Goal: Task Accomplishment & Management: Use online tool/utility

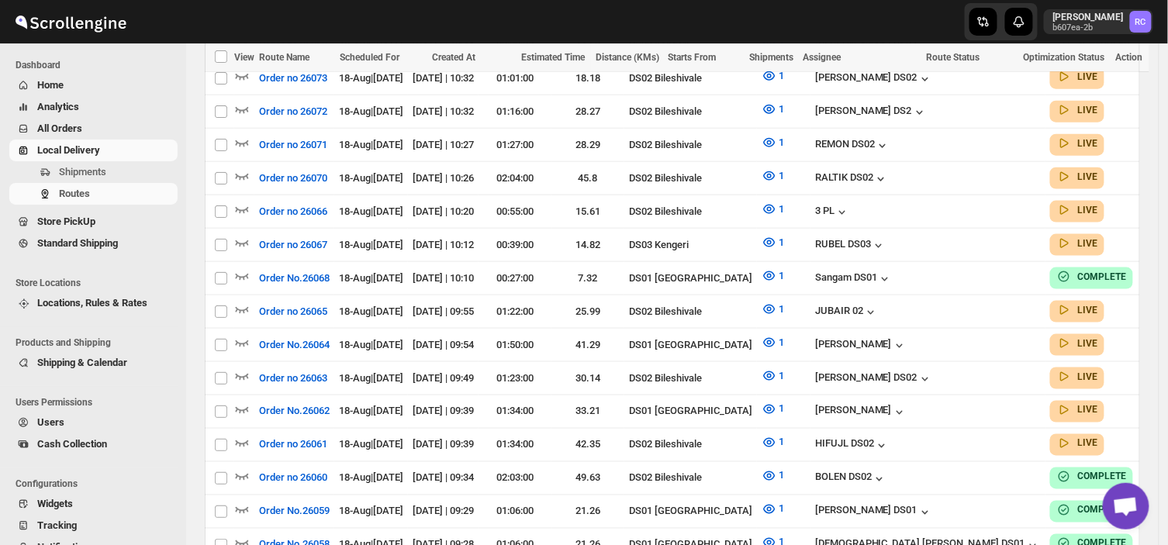
scroll to position [478, 0]
click at [116, 171] on span "Shipments" at bounding box center [117, 172] width 116 height 16
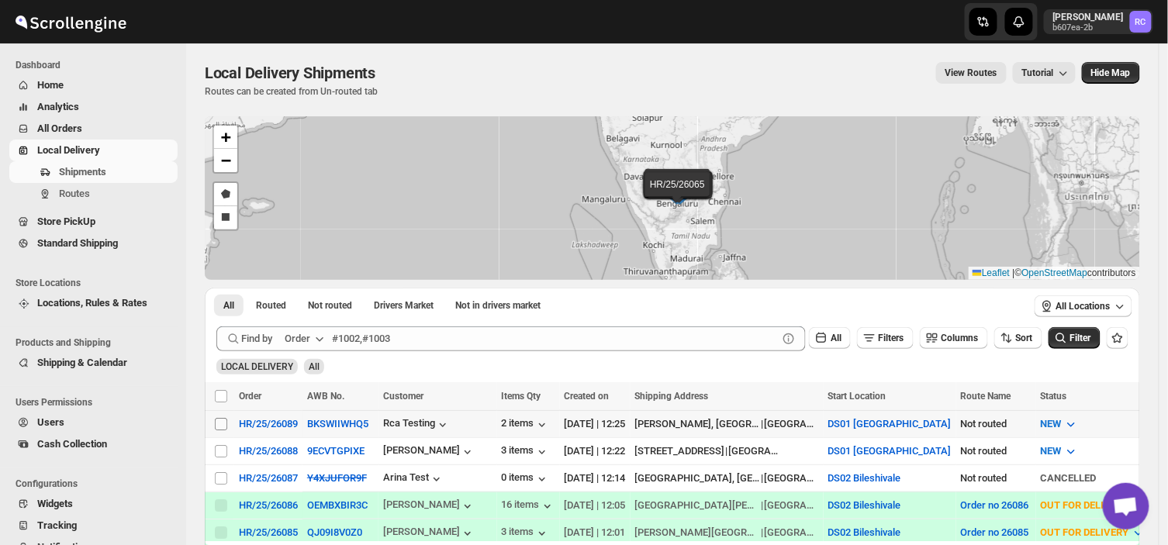
click at [221, 424] on input "Select shipment" at bounding box center [221, 424] width 12 height 12
checkbox input "true"
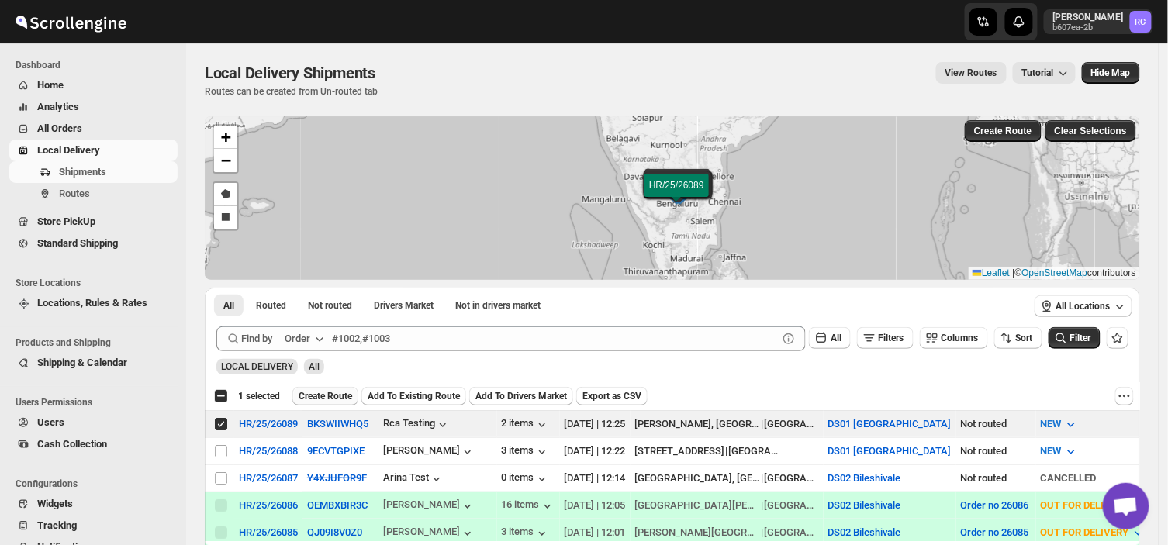
click at [322, 393] on span "Create Route" at bounding box center [326, 396] width 54 height 12
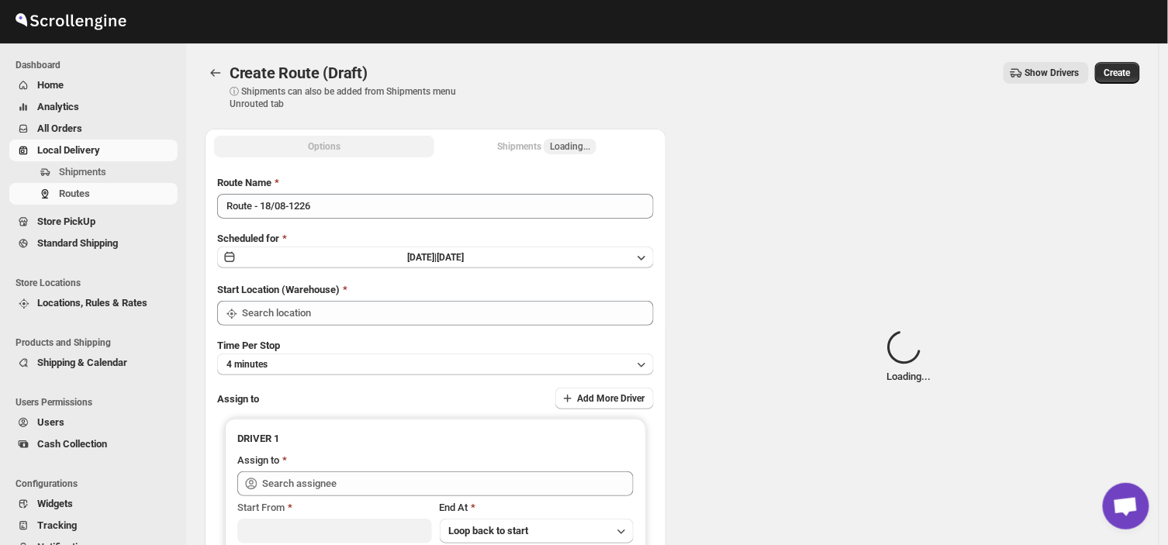
type input "DS01 [GEOGRAPHIC_DATA]"
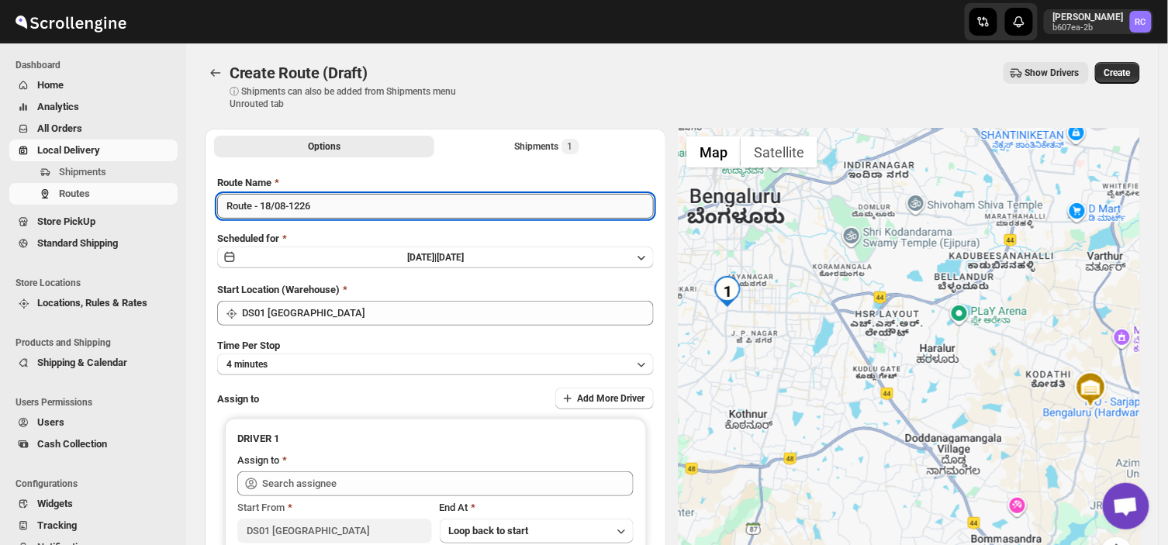
click at [323, 204] on input "Route - 18/08-1226" at bounding box center [435, 206] width 437 height 25
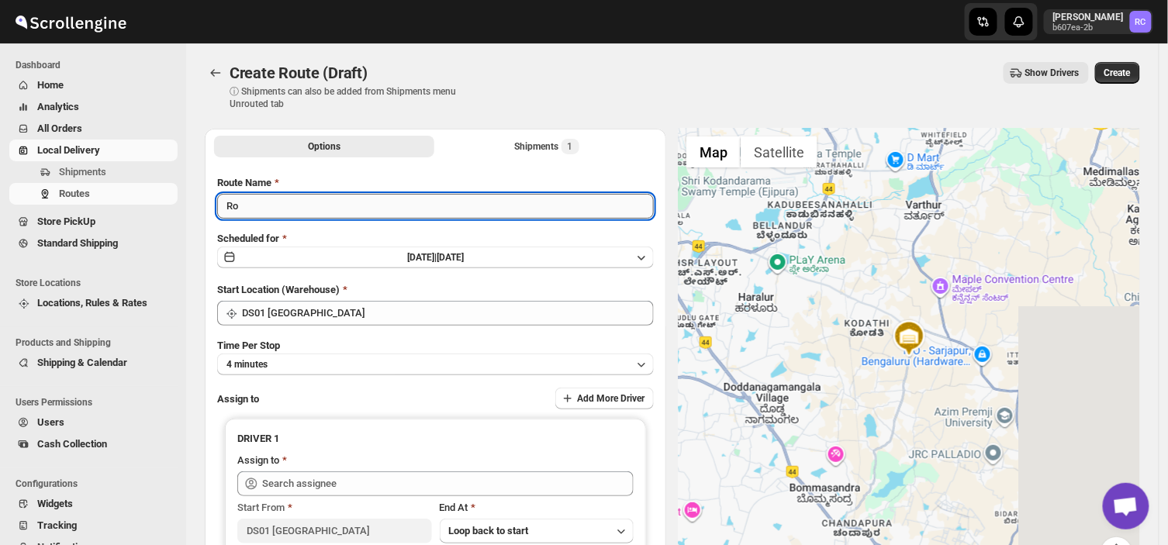
type input "R"
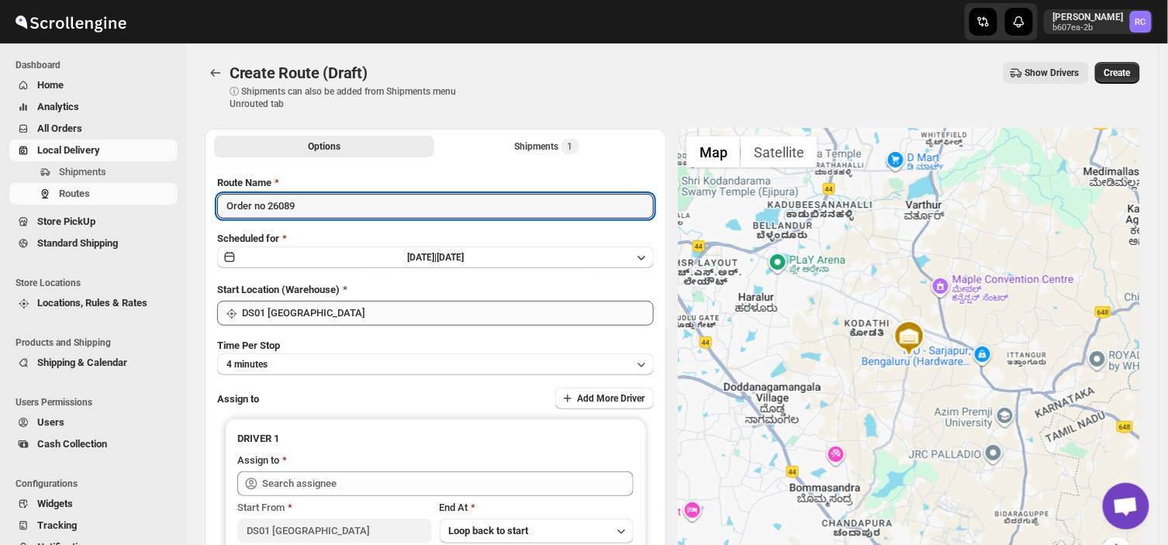
type input "Order no 26089"
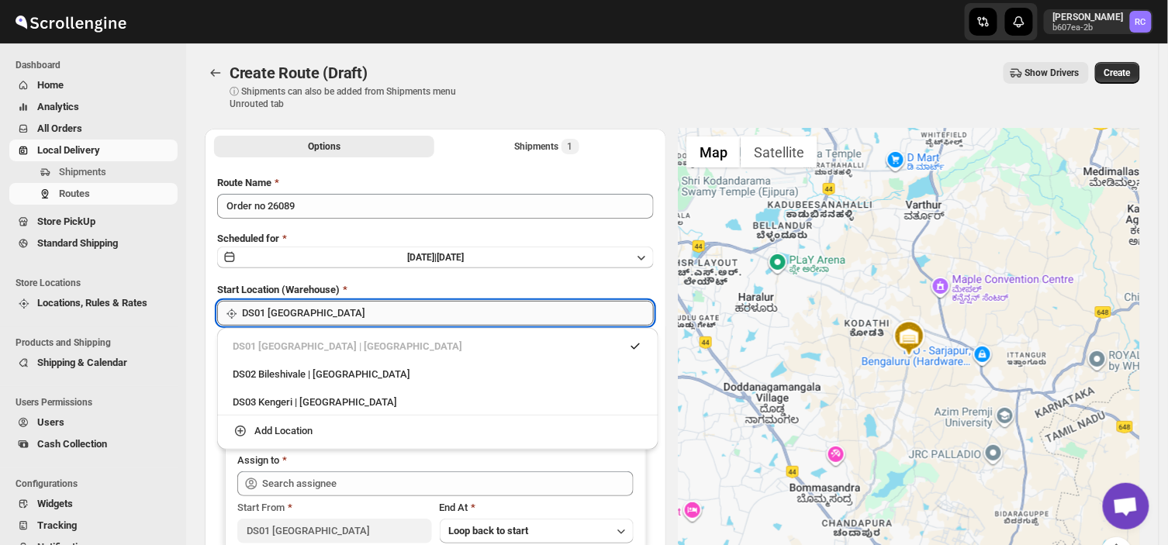
click at [319, 316] on input "DS01 [GEOGRAPHIC_DATA]" at bounding box center [448, 313] width 412 height 25
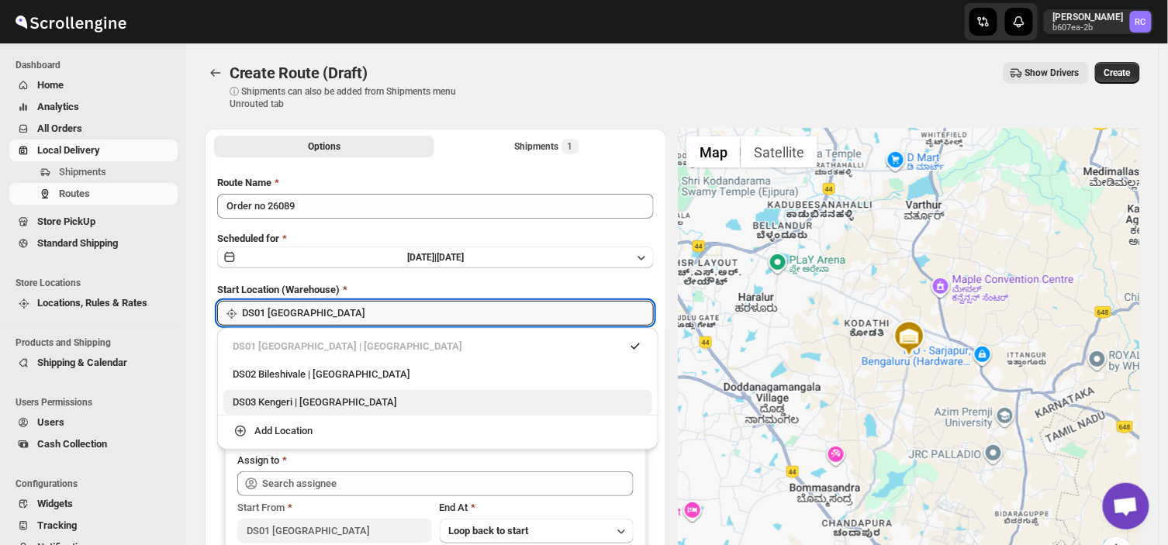
click at [284, 402] on div "DS03 Kengeri | [GEOGRAPHIC_DATA]" at bounding box center [438, 403] width 410 height 16
type input "DS03 Kengeri"
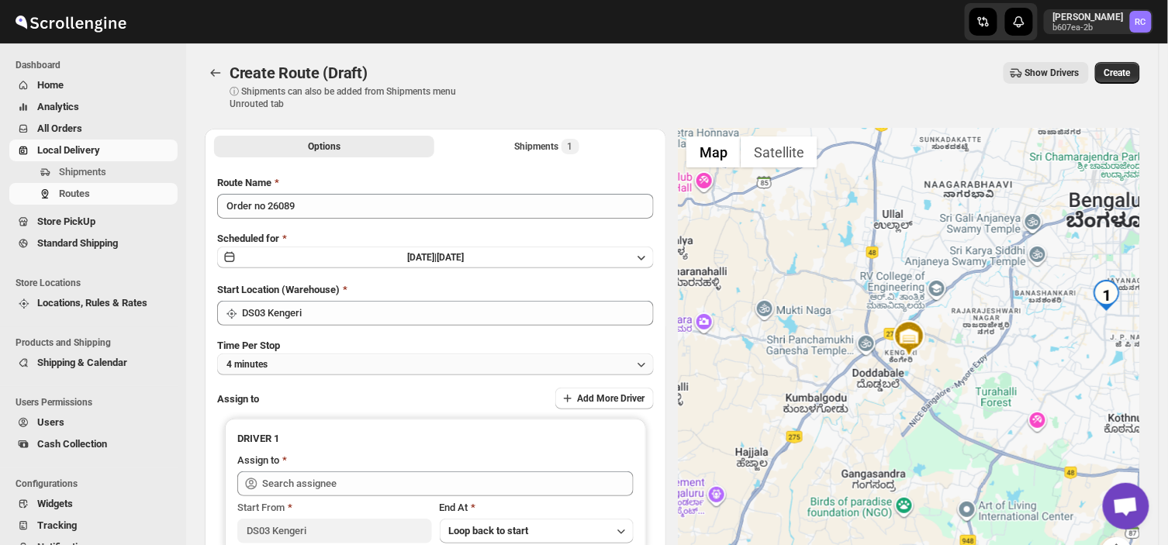
click at [290, 365] on button "4 minutes" at bounding box center [435, 365] width 437 height 22
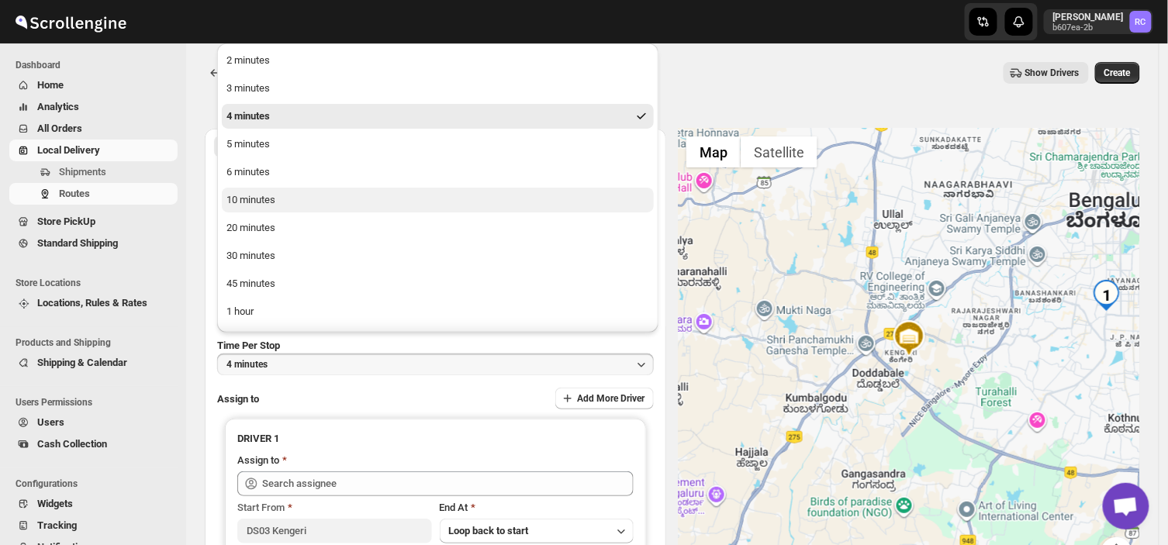
drag, startPoint x: 290, startPoint y: 365, endPoint x: 259, endPoint y: 203, distance: 165.0
click at [259, 203] on div "Skip to content Rahul Chopra b607ea-2b RC Dashboard Home Analytics All Orders L…" at bounding box center [584, 362] width 1168 height 724
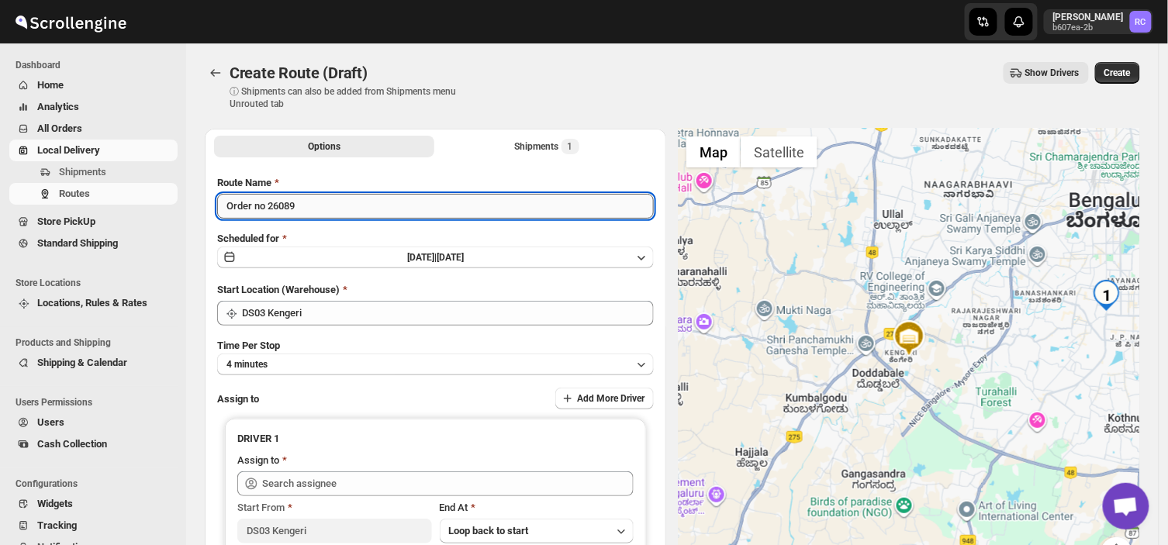
click at [259, 203] on input "Order no 26089" at bounding box center [435, 206] width 437 height 25
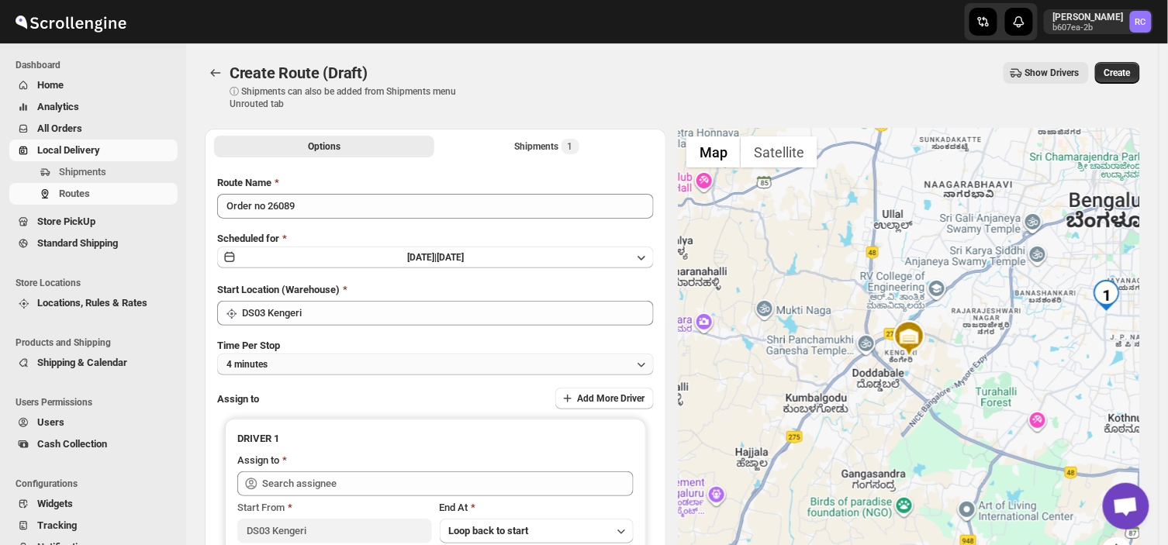
click at [290, 361] on button "4 minutes" at bounding box center [435, 365] width 437 height 22
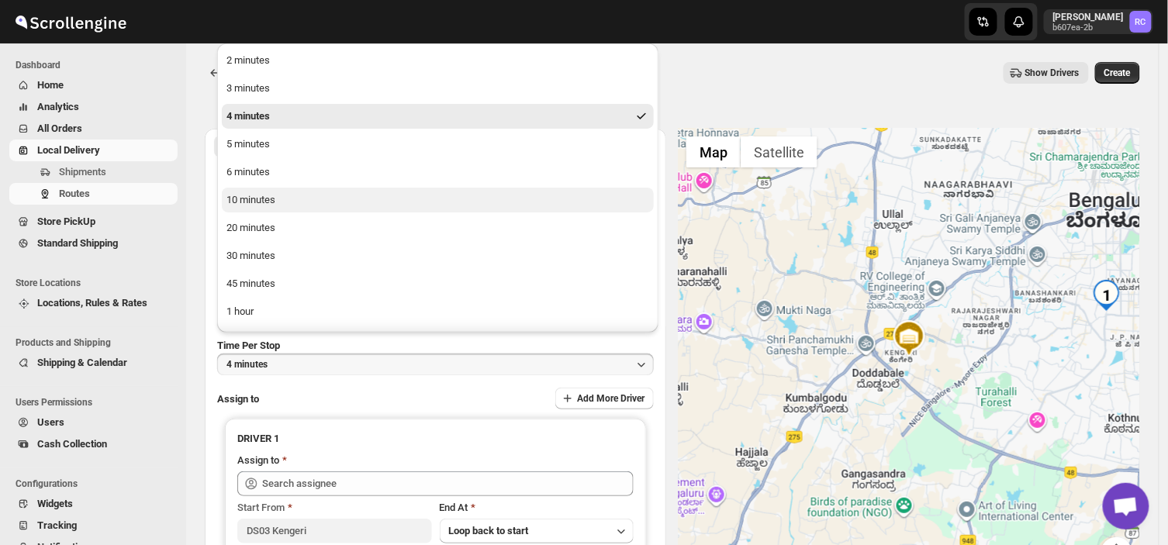
click at [293, 195] on button "10 minutes" at bounding box center [438, 200] width 432 height 25
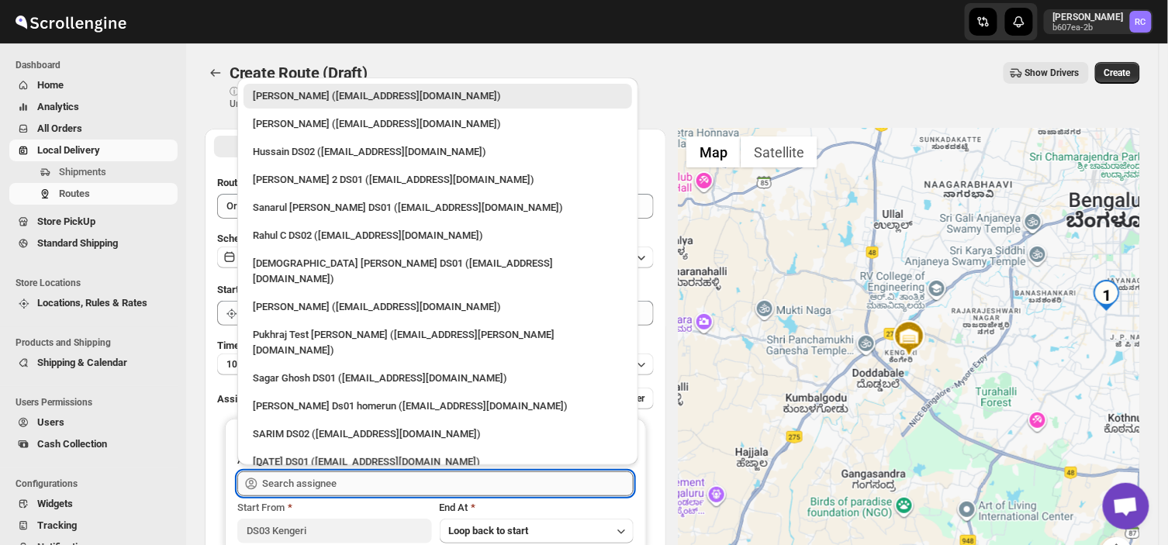
click at [371, 481] on input "text" at bounding box center [447, 484] width 371 height 25
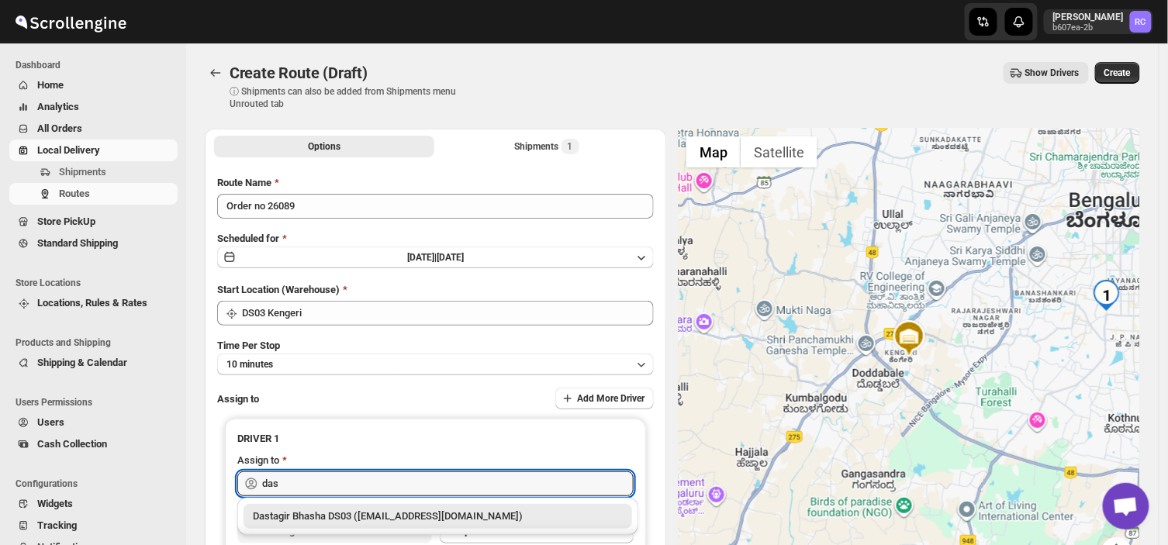
click at [308, 514] on div "Dastagir Bhasha DS03 ([EMAIL_ADDRESS][DOMAIN_NAME])" at bounding box center [438, 517] width 370 height 16
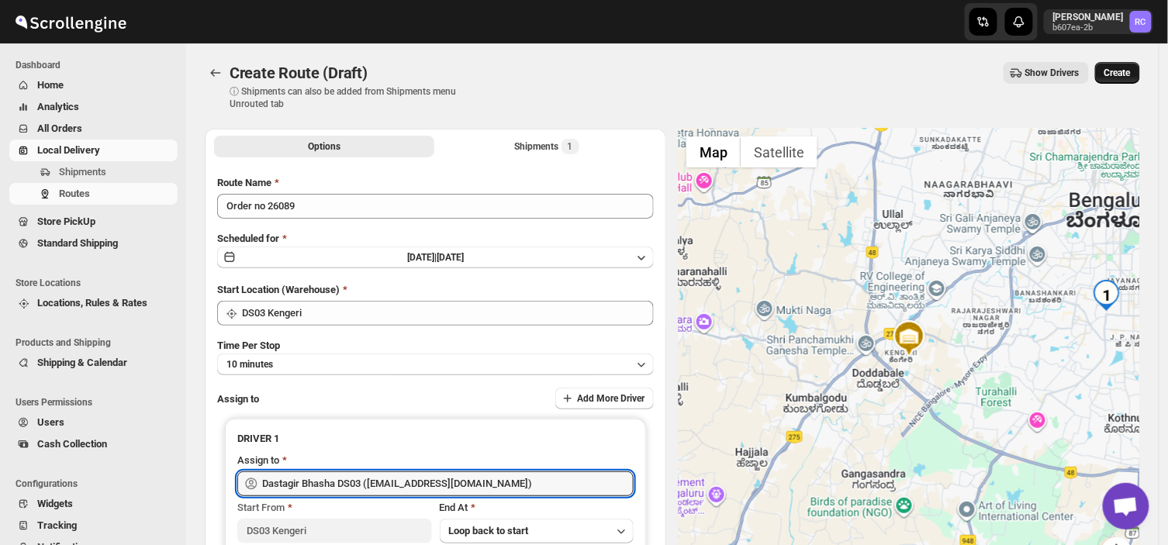
type input "Dastagir Bhasha DS03 ([EMAIL_ADDRESS][DOMAIN_NAME])"
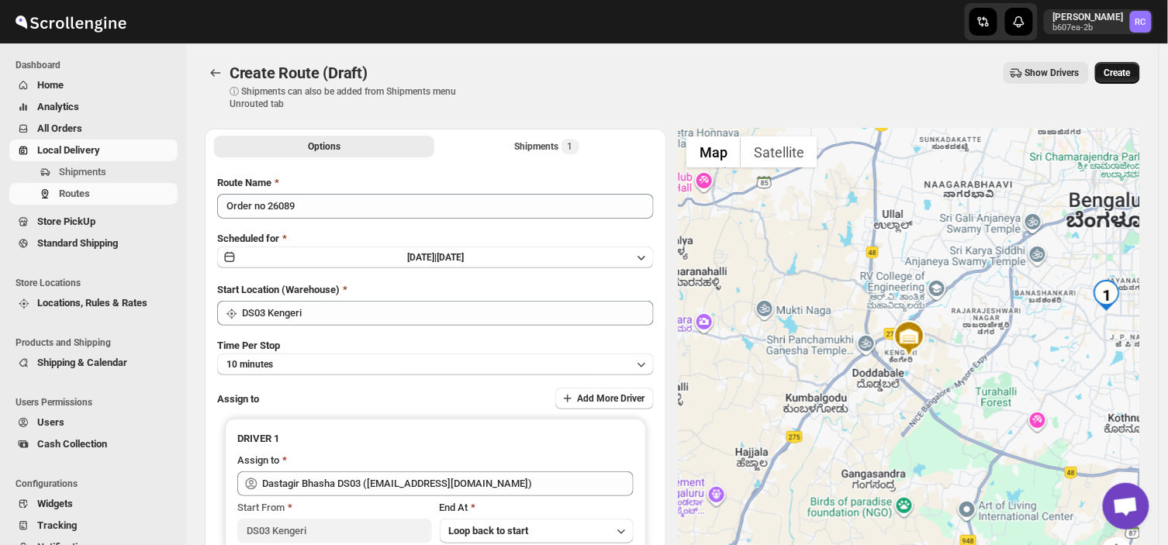
click at [1131, 68] on span "Create" at bounding box center [1117, 73] width 26 height 12
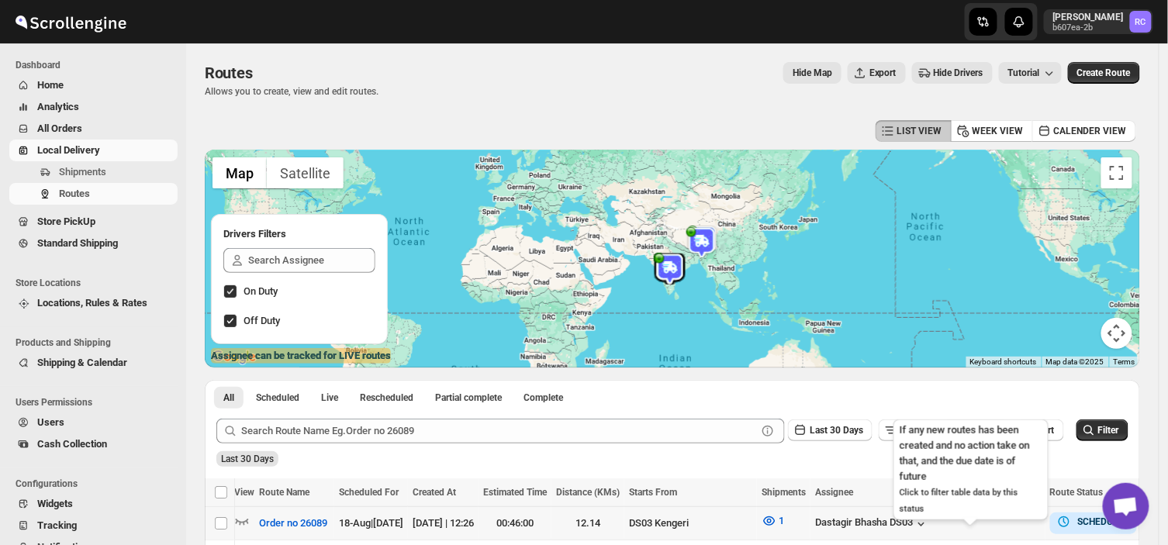
scroll to position [0, 3]
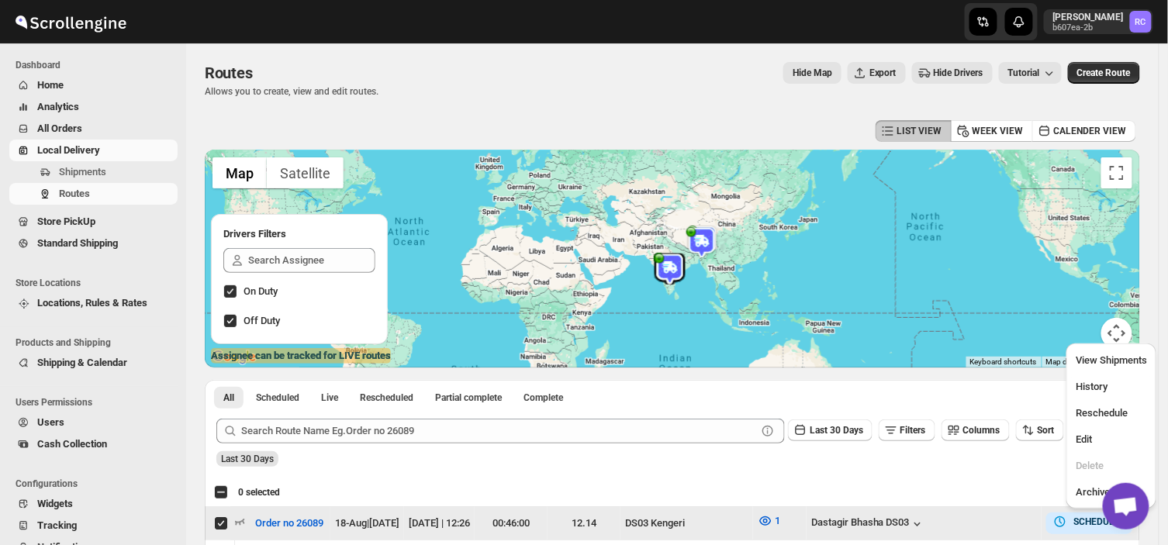
checkbox input "true"
click at [129, 175] on span "Shipments" at bounding box center [117, 172] width 116 height 16
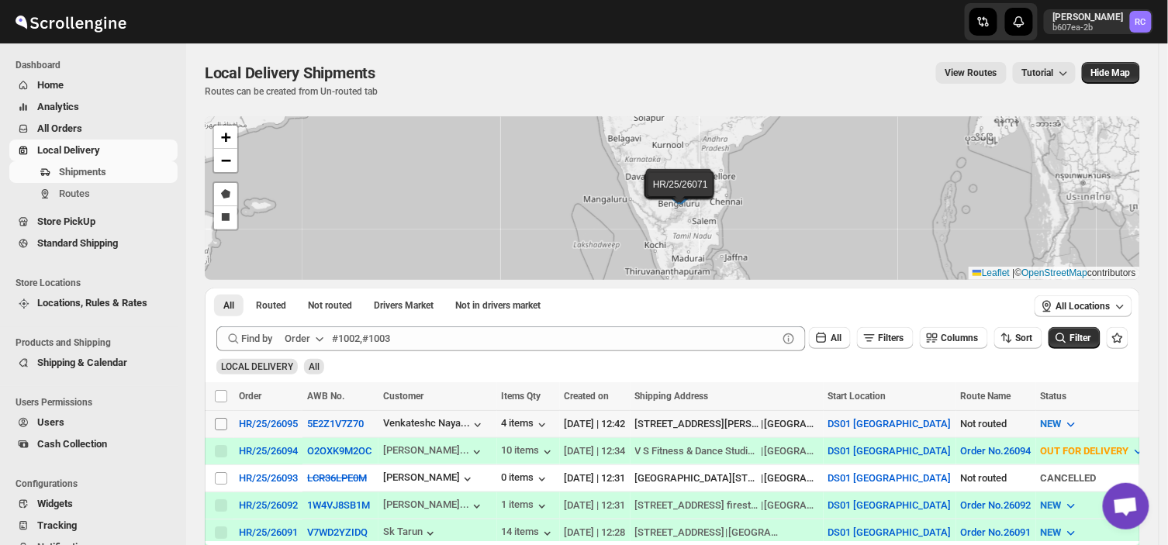
click at [219, 422] on input "Select shipment" at bounding box center [221, 424] width 12 height 12
checkbox input "true"
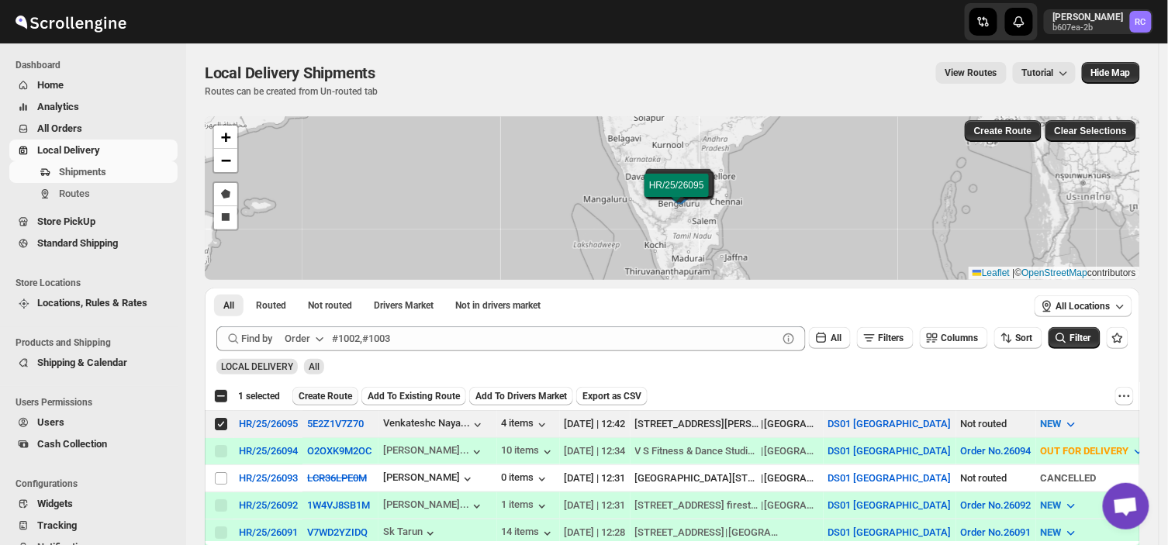
click at [329, 391] on span "Create Route" at bounding box center [326, 396] width 54 height 12
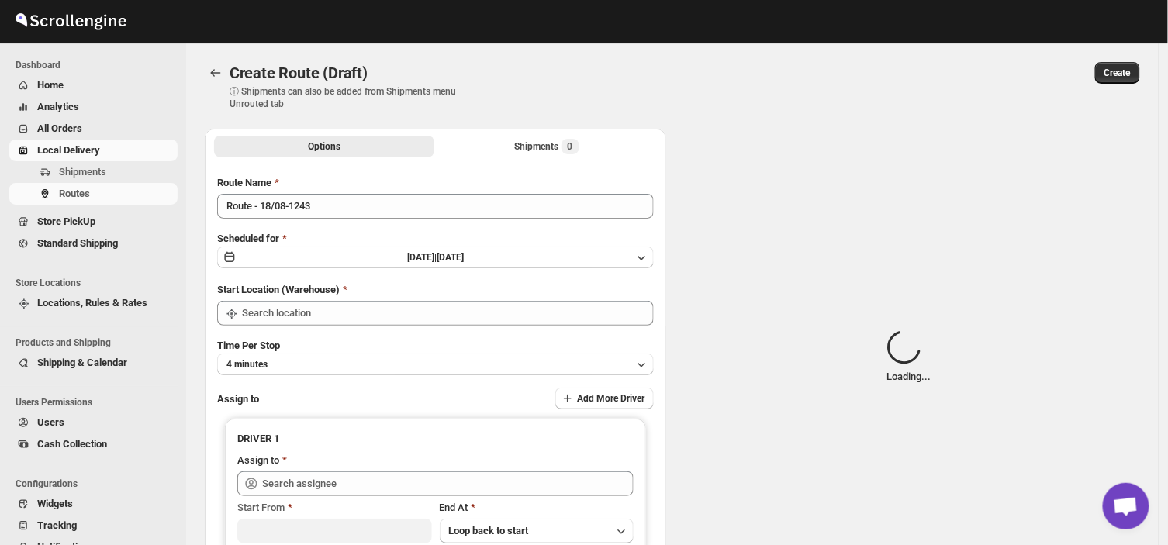
type input "DS01 [GEOGRAPHIC_DATA]"
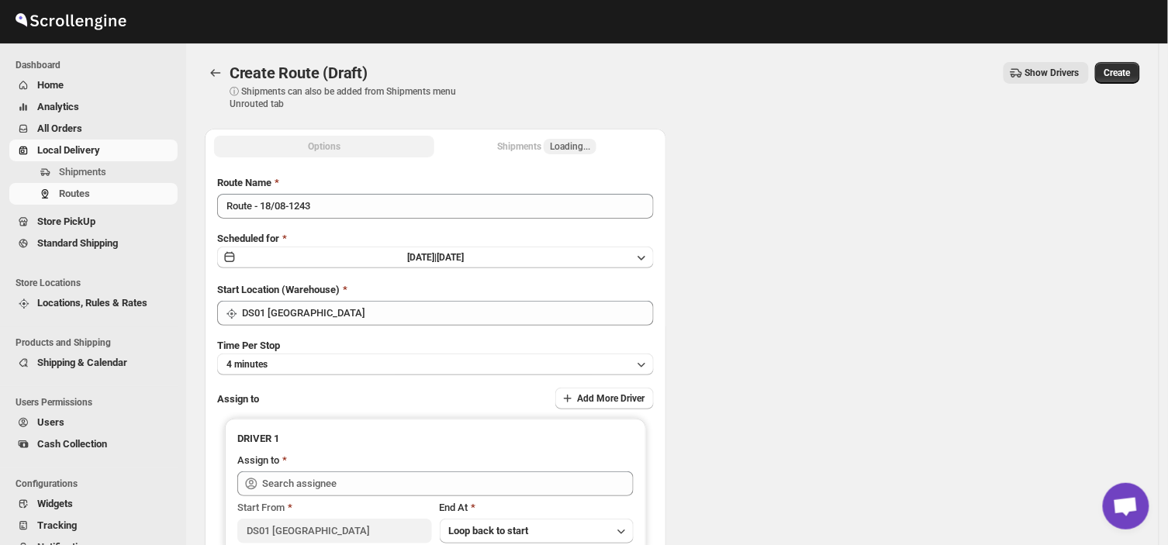
type input "DS01 [GEOGRAPHIC_DATA]"
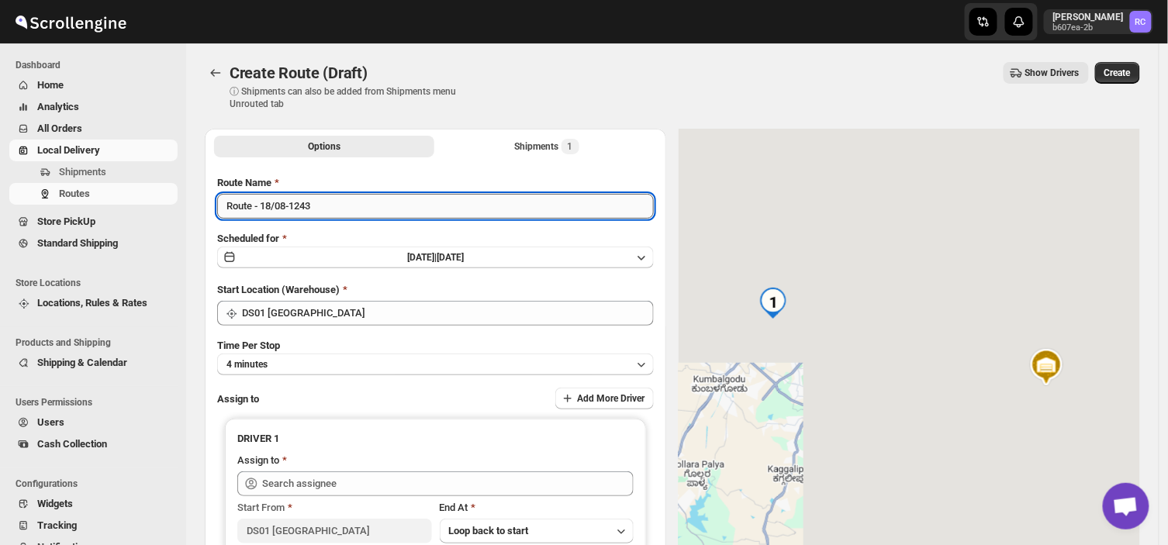
click at [324, 203] on input "Route - 18/08-1243" at bounding box center [435, 206] width 437 height 25
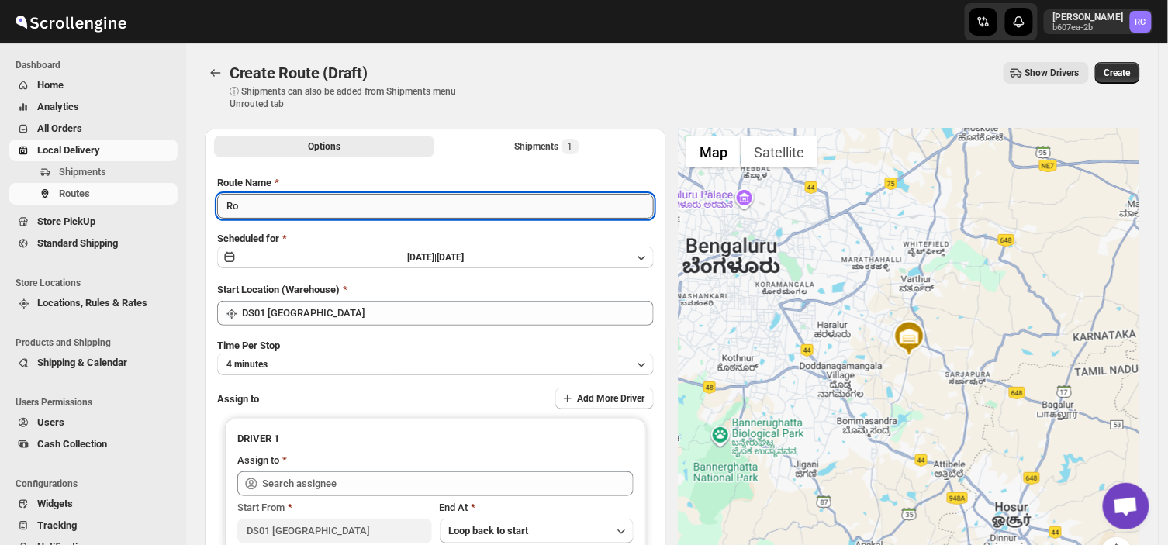
type input "R"
type input "Order no 26095"
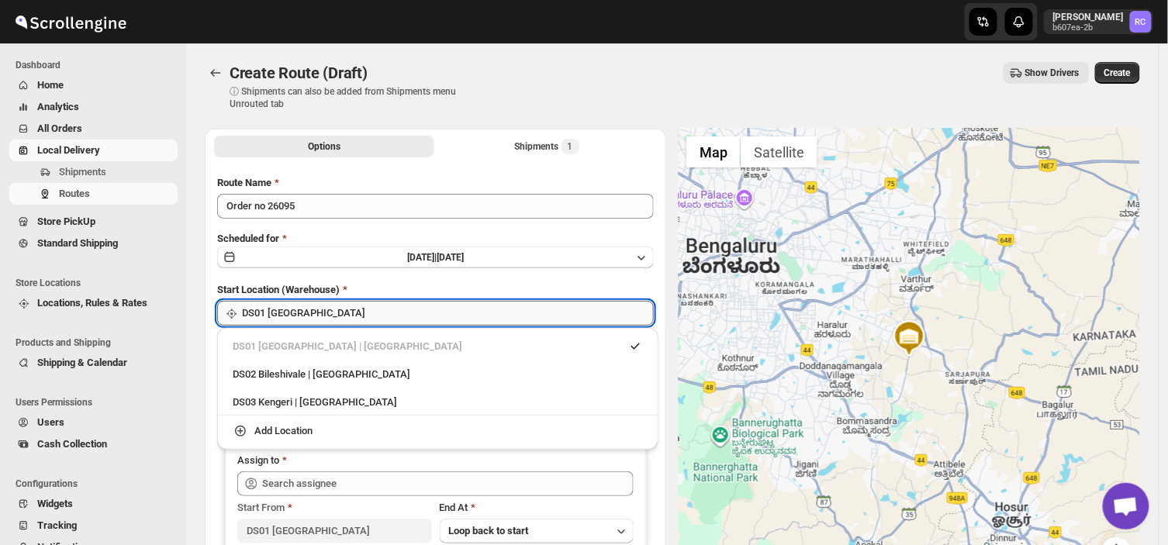
click at [322, 310] on input "DS01 [GEOGRAPHIC_DATA]" at bounding box center [448, 313] width 412 height 25
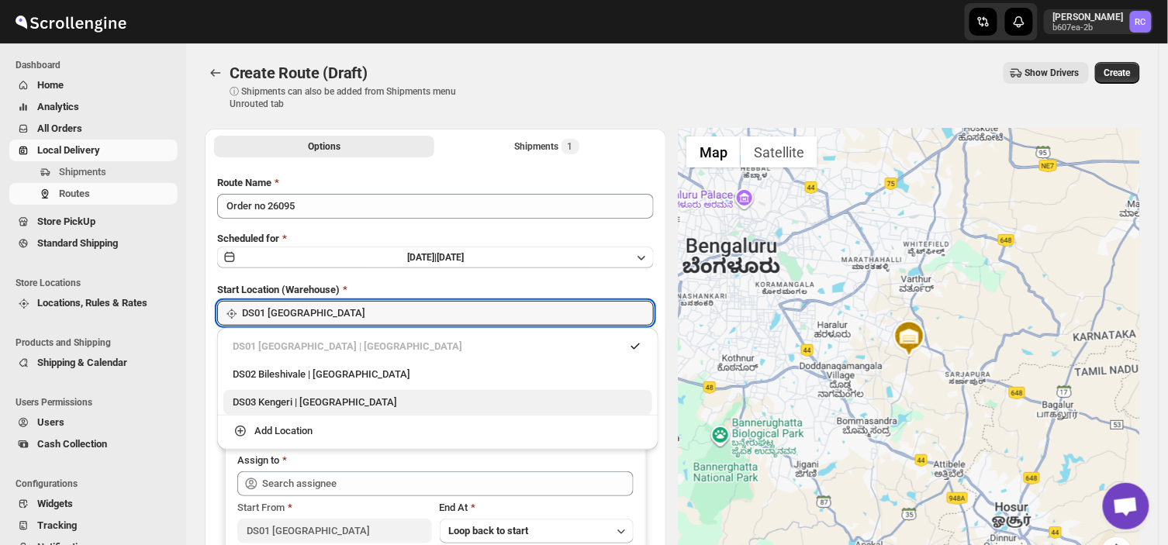
click at [313, 400] on div "DS03 Kengeri | [GEOGRAPHIC_DATA]" at bounding box center [438, 403] width 410 height 16
type input "DS03 Kengeri"
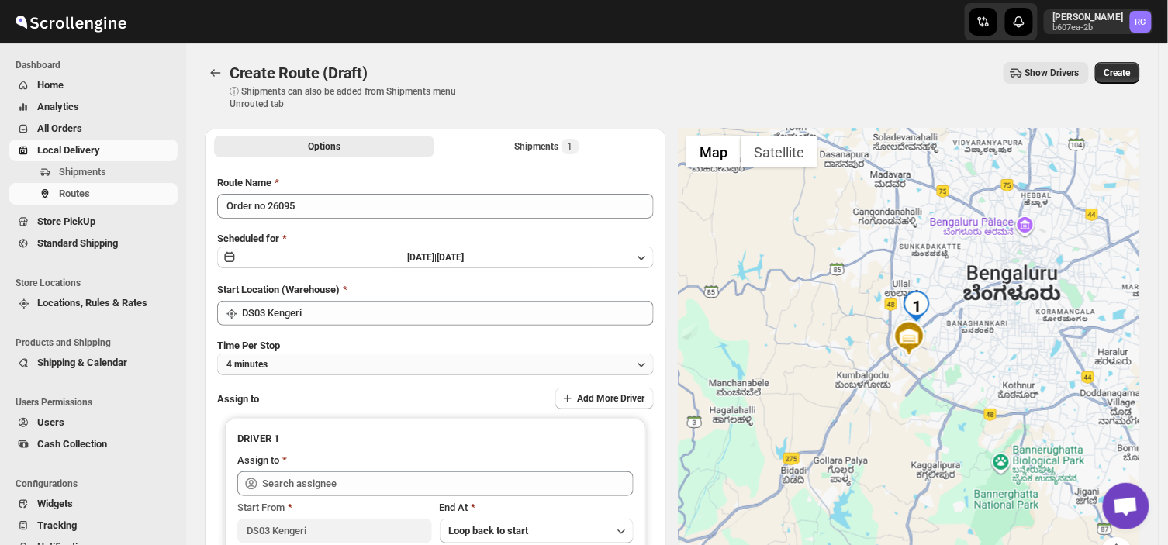
click at [322, 368] on button "4 minutes" at bounding box center [435, 365] width 437 height 22
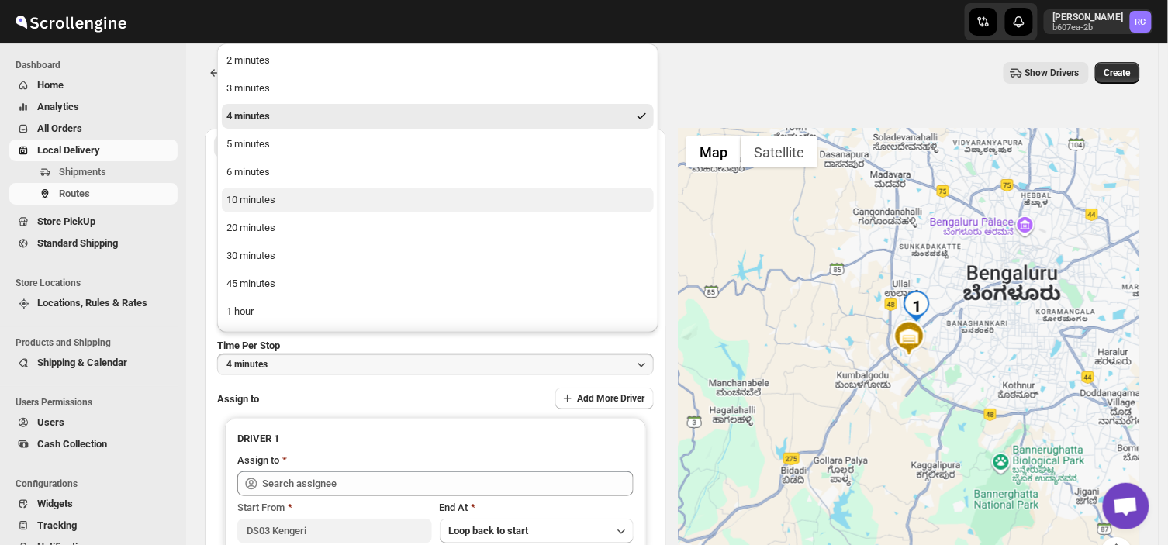
click at [280, 200] on button "10 minutes" at bounding box center [438, 200] width 432 height 25
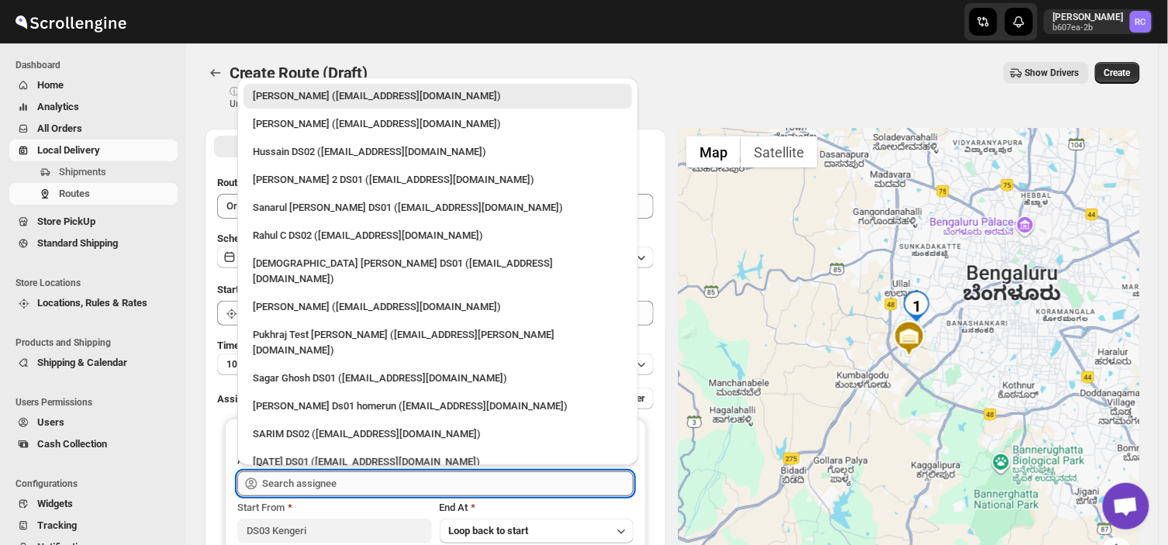
click at [344, 485] on input "text" at bounding box center [447, 484] width 371 height 25
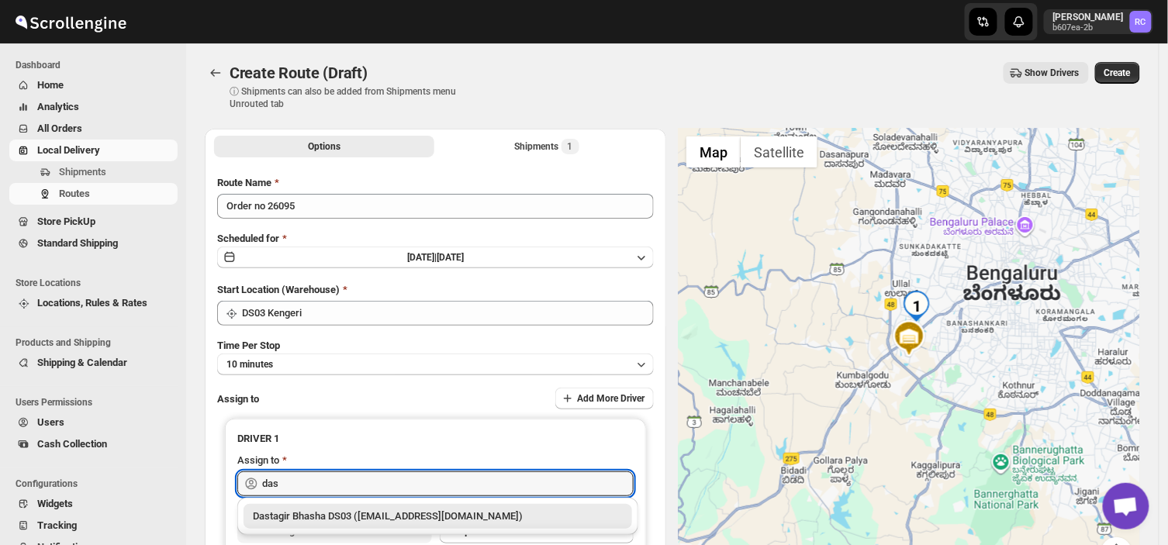
click at [392, 510] on div "Dastagir Bhasha DS03 ([EMAIL_ADDRESS][DOMAIN_NAME])" at bounding box center [438, 517] width 370 height 16
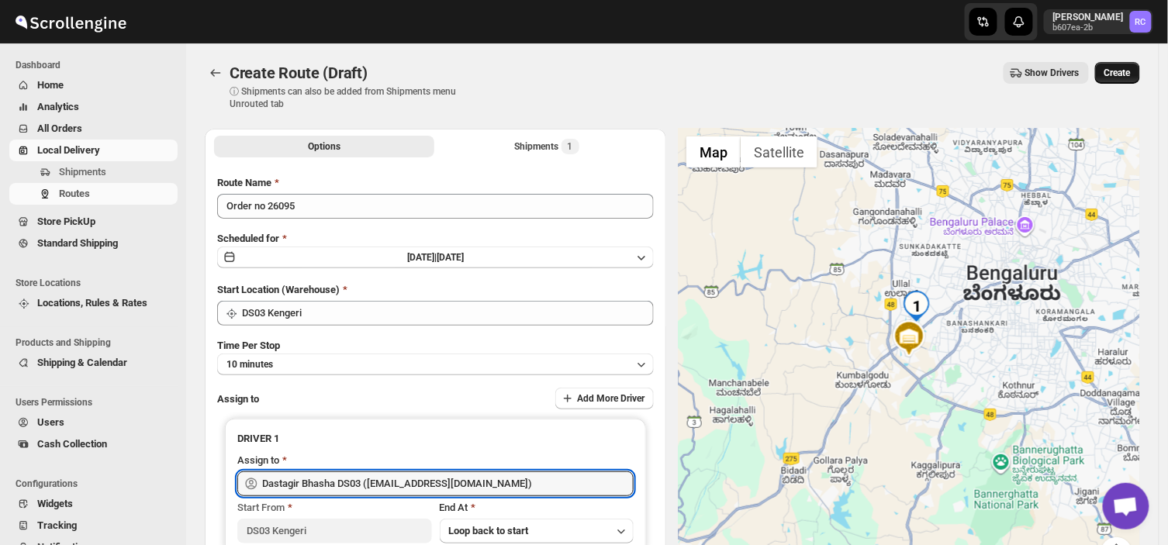
type input "Dastagir Bhasha DS03 ([EMAIL_ADDRESS][DOMAIN_NAME])"
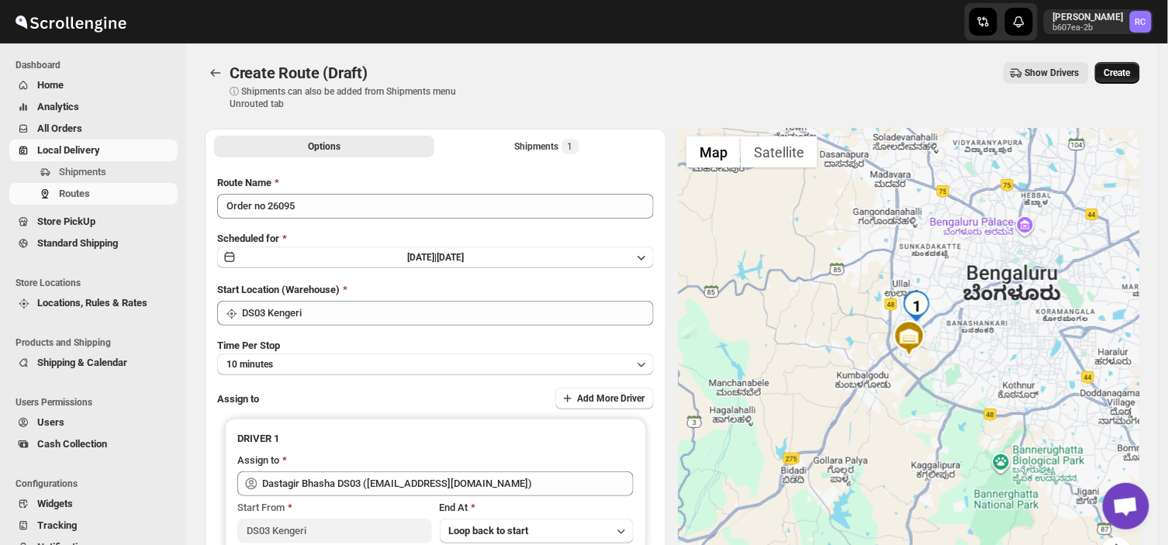
click at [1128, 63] on button "Create" at bounding box center [1117, 73] width 45 height 22
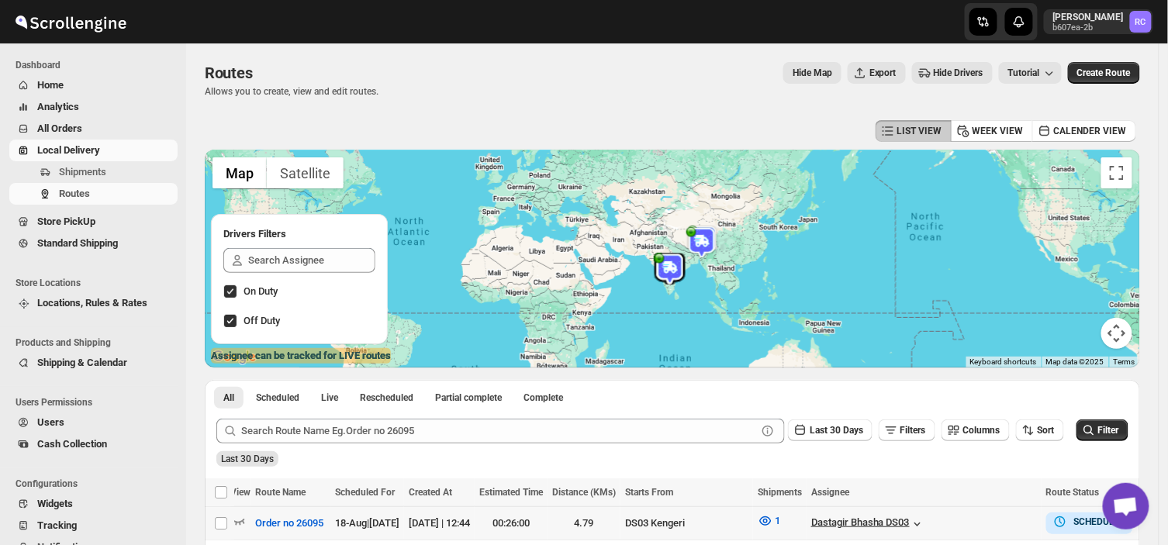
scroll to position [0, 3]
click at [1118, 528] on link "Open chat" at bounding box center [1126, 506] width 47 height 47
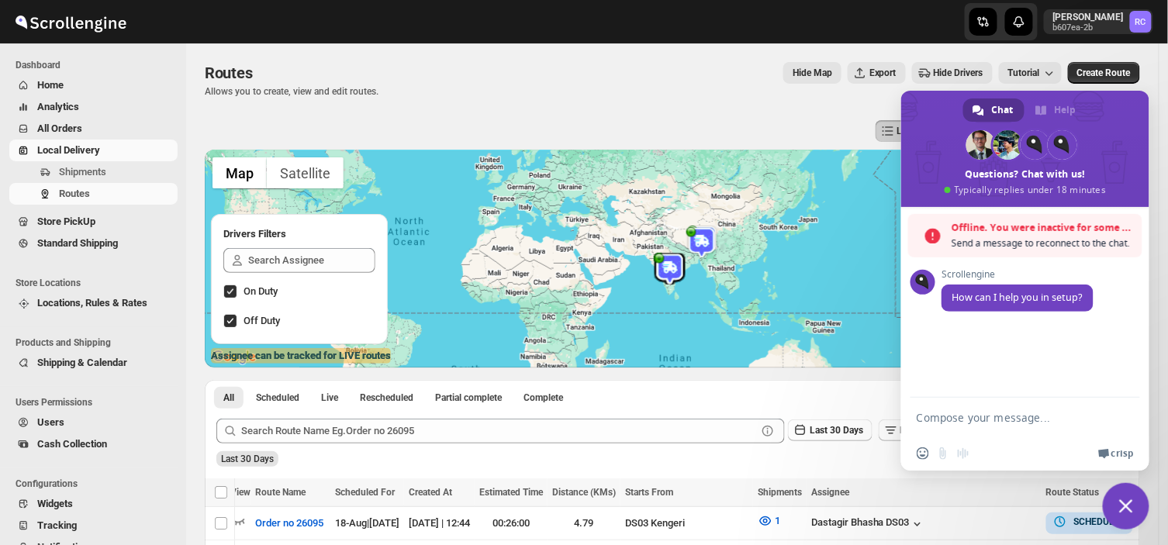
click at [749, 399] on div "All Scheduled Live Rescheduled Partial complete Complete More views All Schedul…" at bounding box center [672, 393] width 935 height 27
click at [1132, 512] on span "Close chat" at bounding box center [1126, 506] width 14 height 14
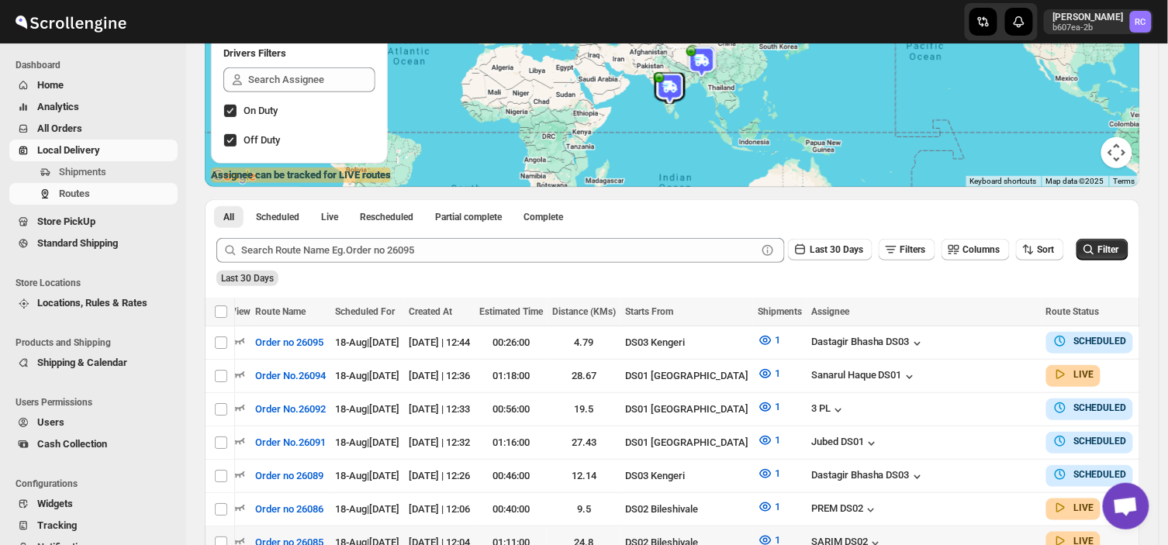
scroll to position [180, 0]
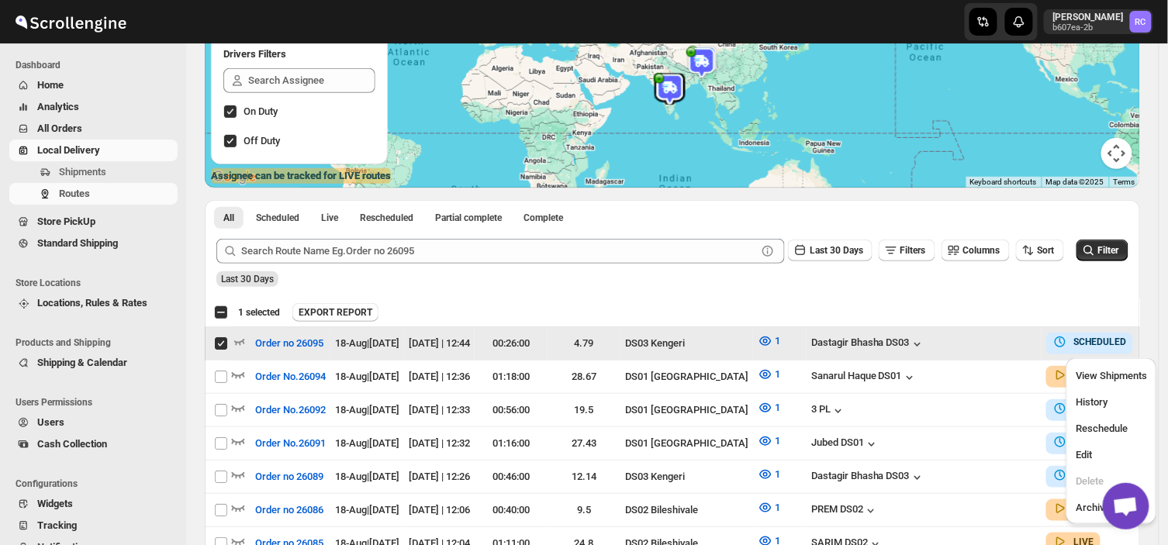
scroll to position [0, 0]
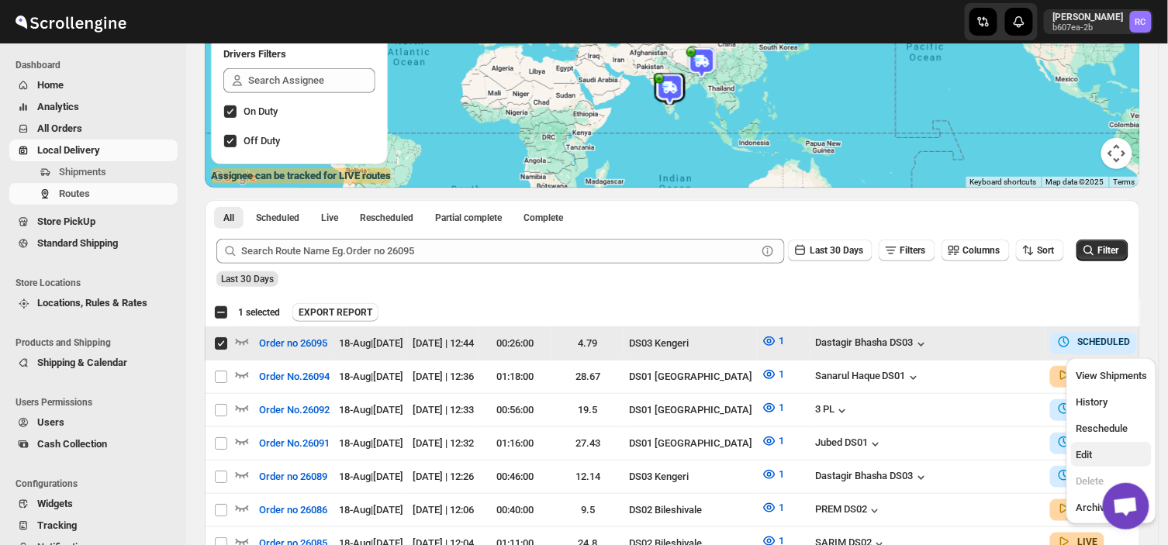
click at [1086, 451] on span "Edit" at bounding box center [1084, 455] width 16 height 12
checkbox input "false"
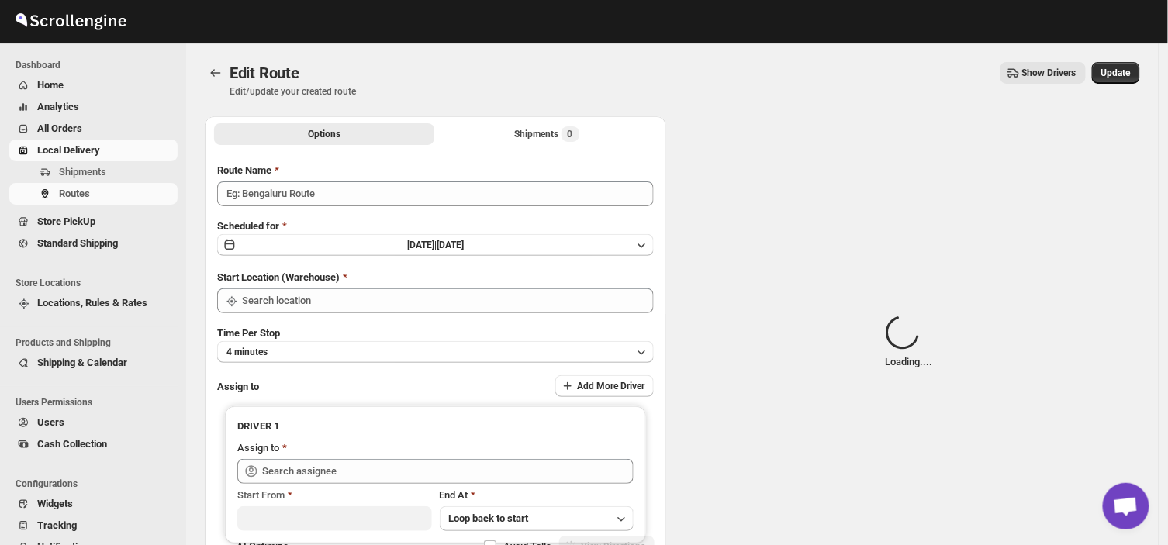
type input "Order no 26095"
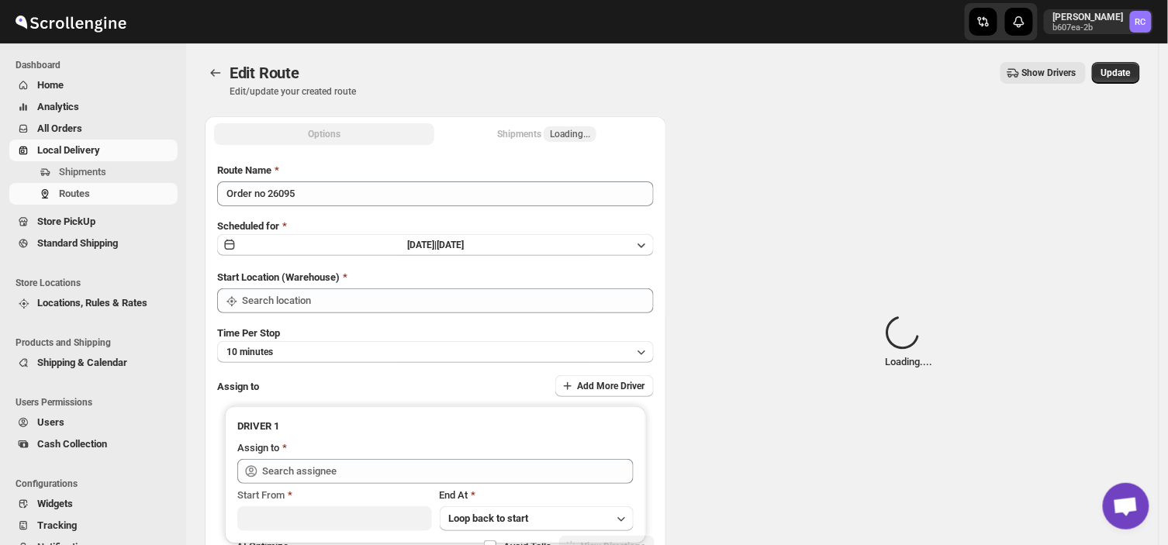
type input "DS03 Kengeri"
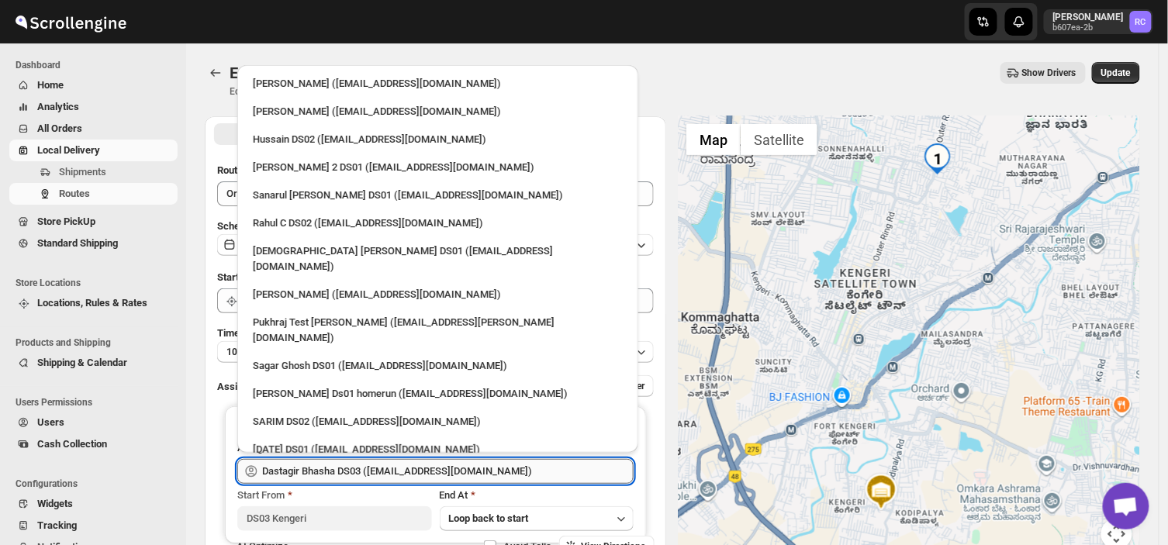
click at [492, 473] on input "Dastagir Bhasha DS03 ([EMAIL_ADDRESS][DOMAIN_NAME])" at bounding box center [447, 471] width 371 height 25
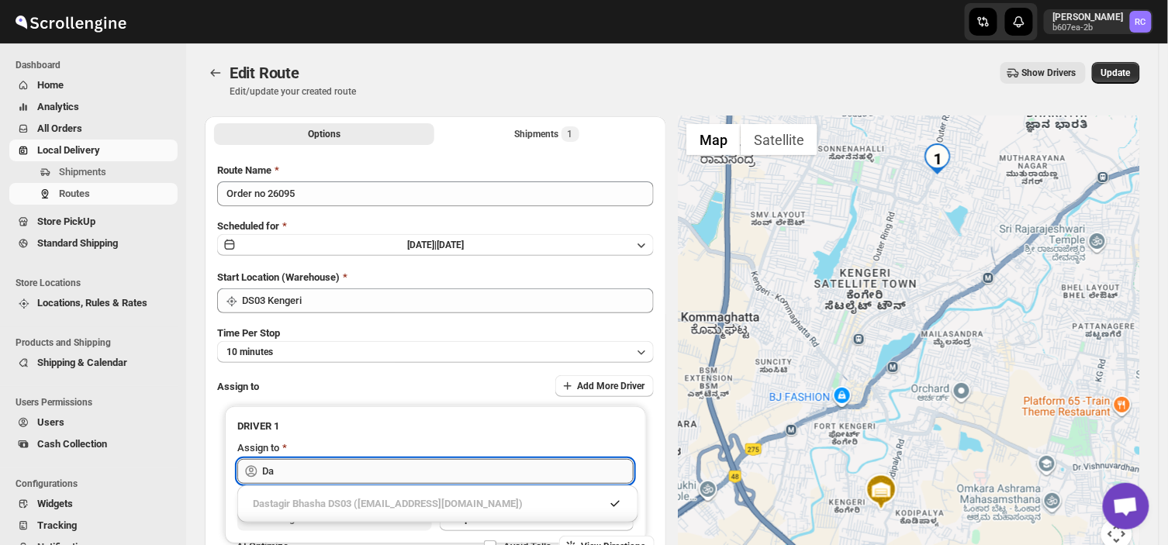
type input "D"
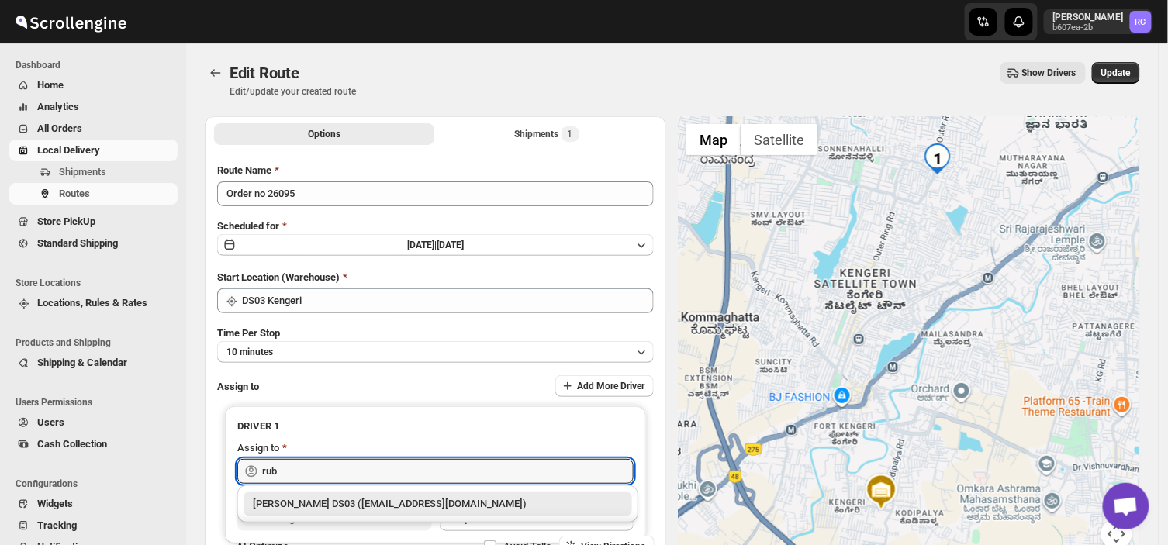
click at [468, 498] on div "[PERSON_NAME] DS03 ([EMAIL_ADDRESS][DOMAIN_NAME])" at bounding box center [438, 504] width 370 height 16
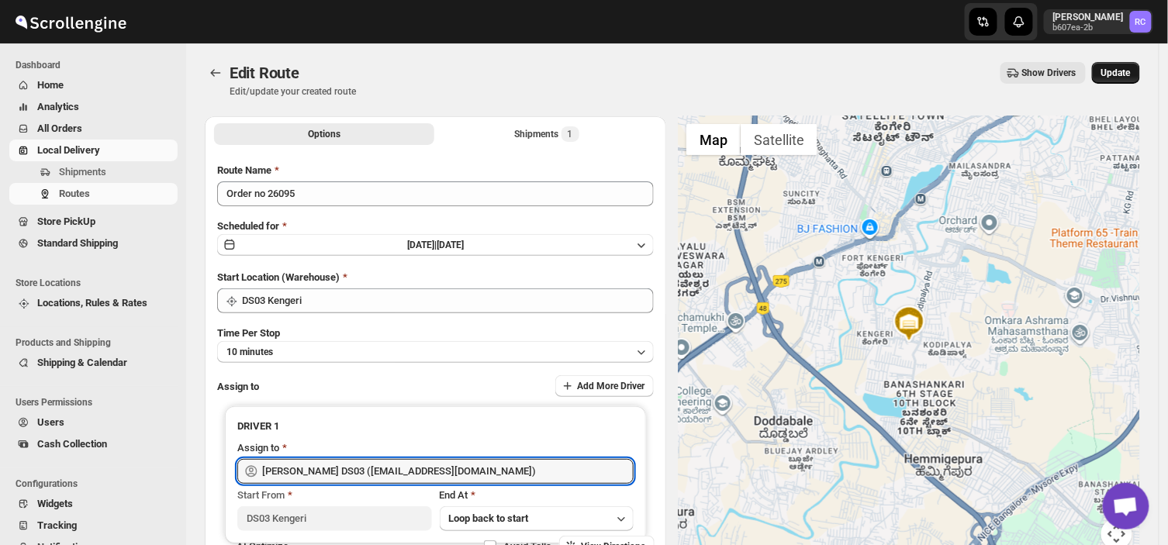
type input "[PERSON_NAME] DS03 ([EMAIL_ADDRESS][DOMAIN_NAME])"
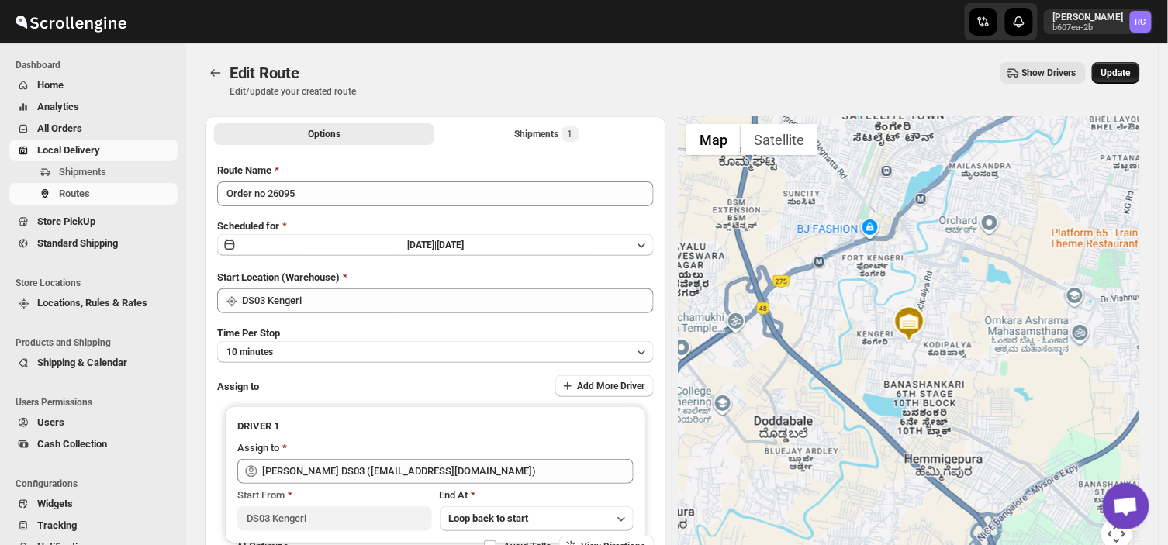
click at [1121, 75] on span "Update" at bounding box center [1115, 73] width 29 height 12
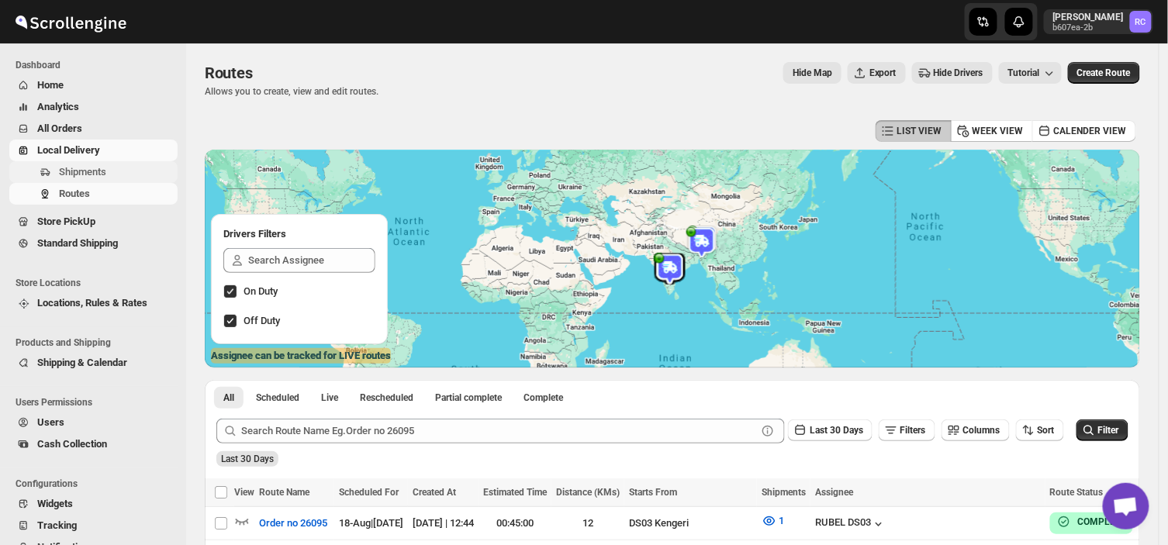
click at [91, 167] on span "Shipments" at bounding box center [82, 172] width 47 height 12
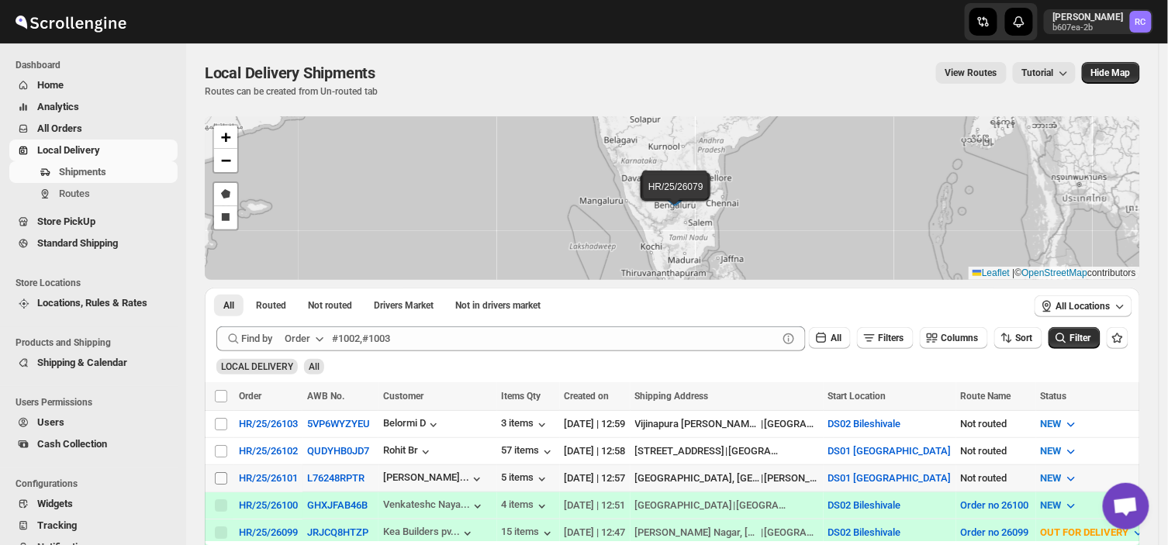
click at [221, 476] on input "Select shipment" at bounding box center [221, 478] width 12 height 12
checkbox input "true"
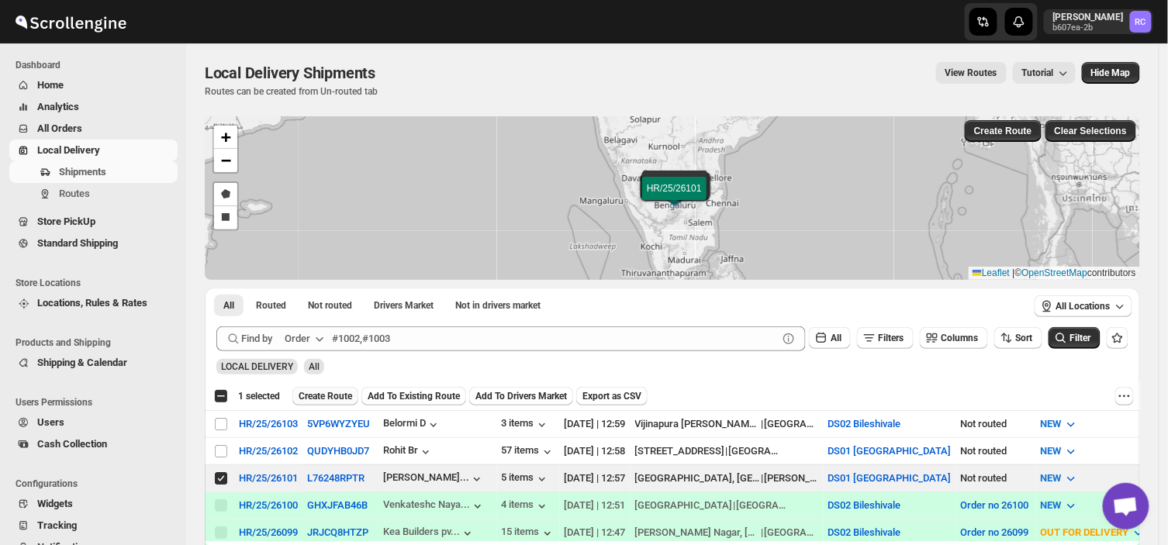
click at [326, 393] on span "Create Route" at bounding box center [326, 396] width 54 height 12
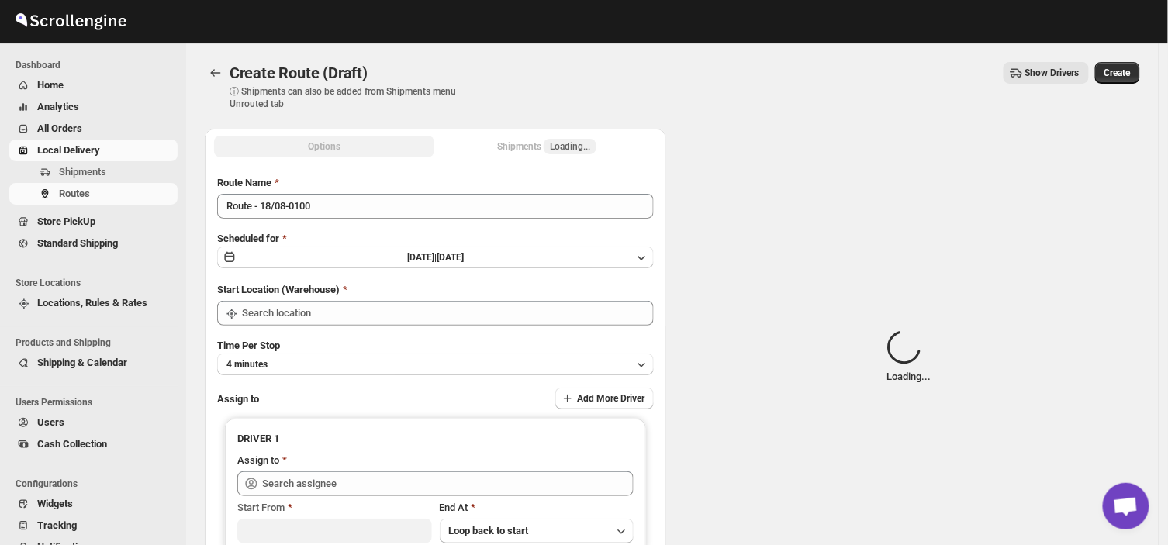
type input "DS01 [GEOGRAPHIC_DATA]"
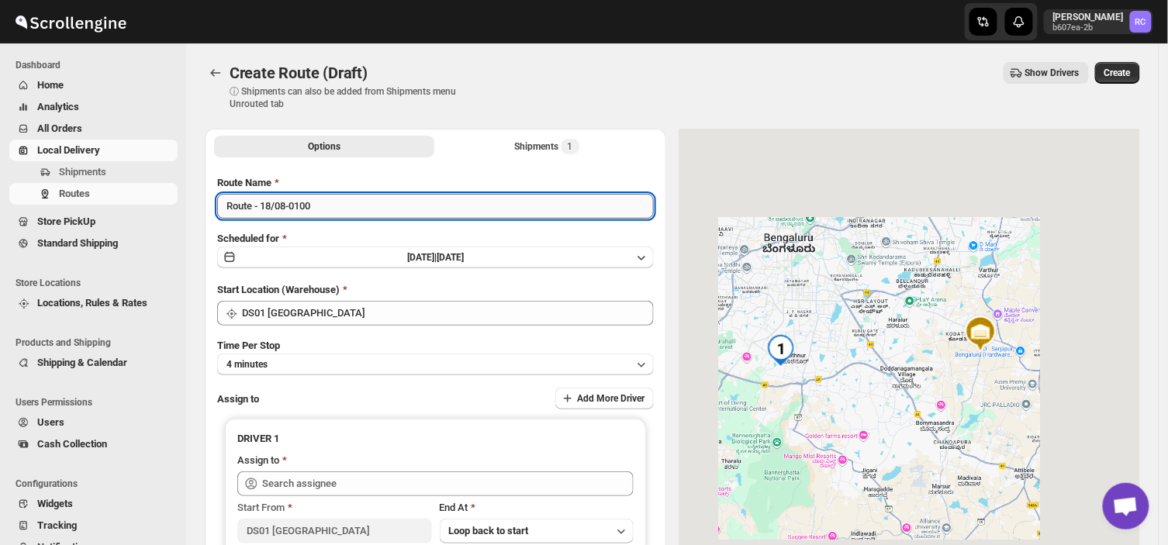
click at [316, 204] on input "Route - 18/08-0100" at bounding box center [435, 206] width 437 height 25
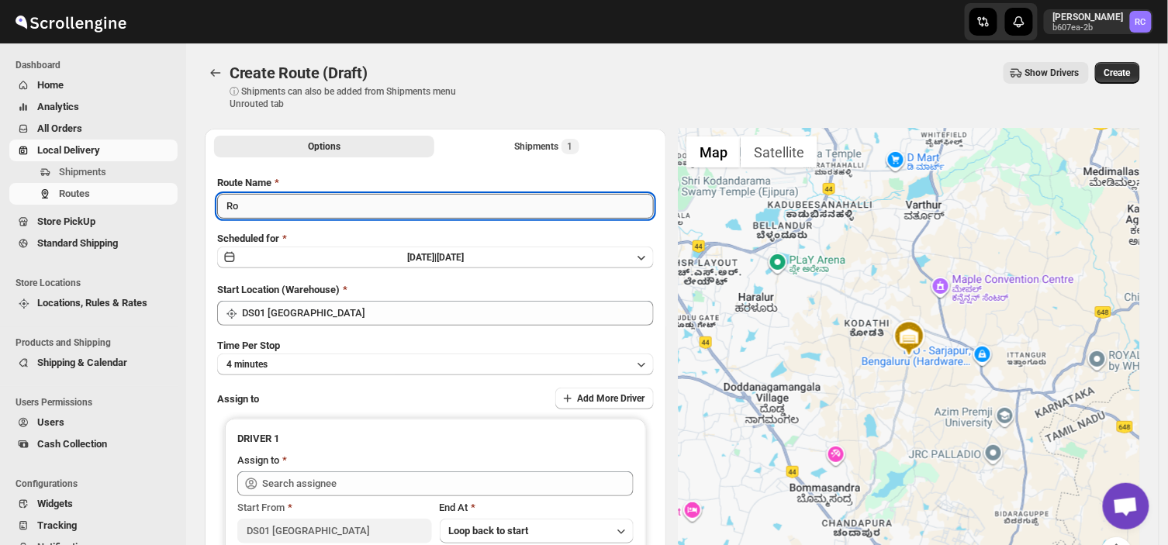
type input "R"
type input "Order no 26101"
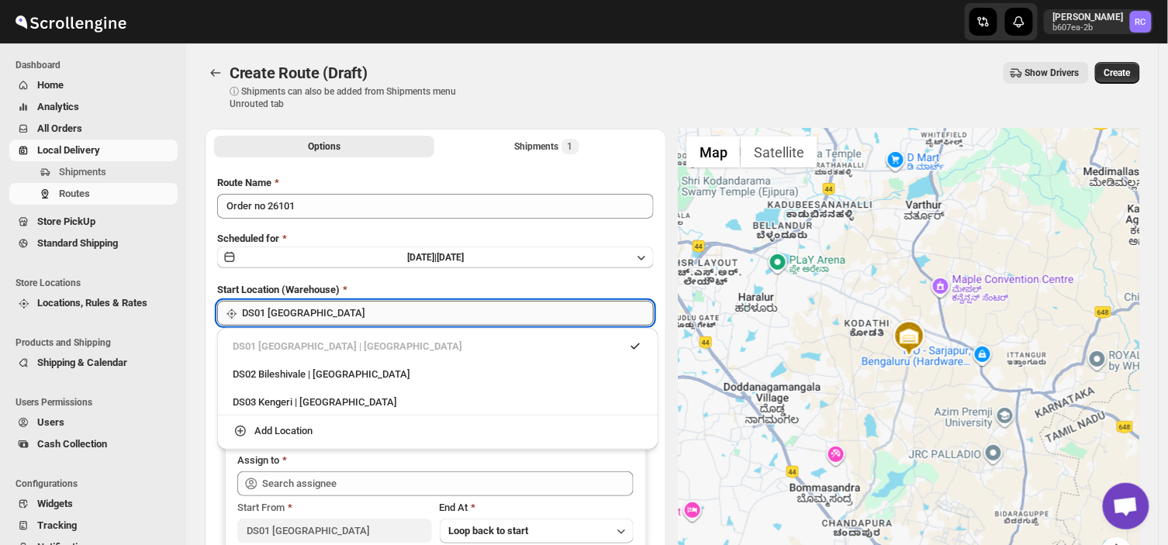
click at [312, 312] on input "DS01 [GEOGRAPHIC_DATA]" at bounding box center [448, 313] width 412 height 25
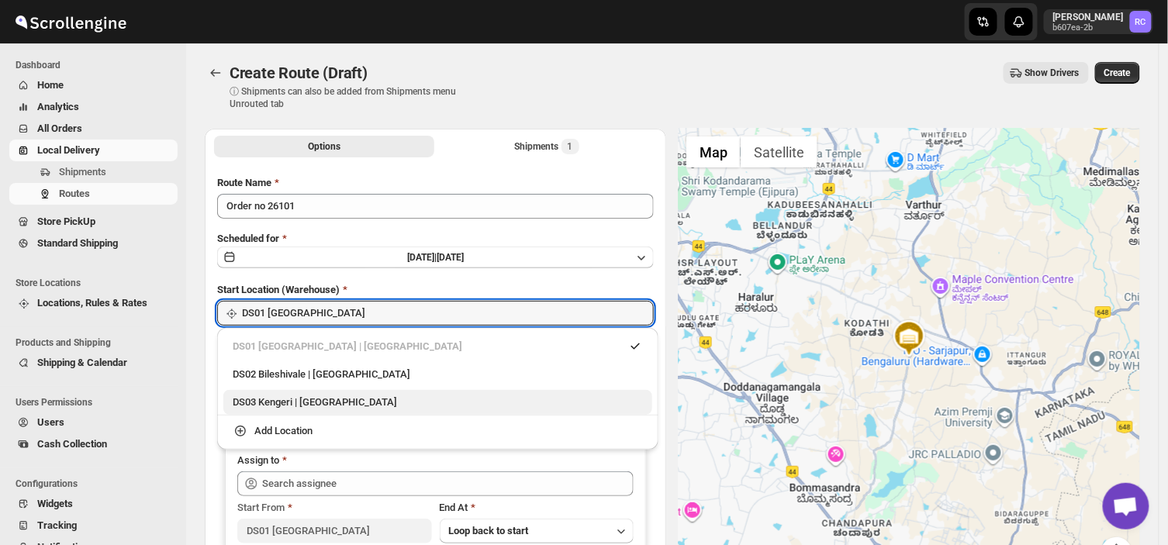
click at [297, 409] on div "DS03 Kengeri | [GEOGRAPHIC_DATA]" at bounding box center [438, 403] width 410 height 16
type input "DS03 Kengeri"
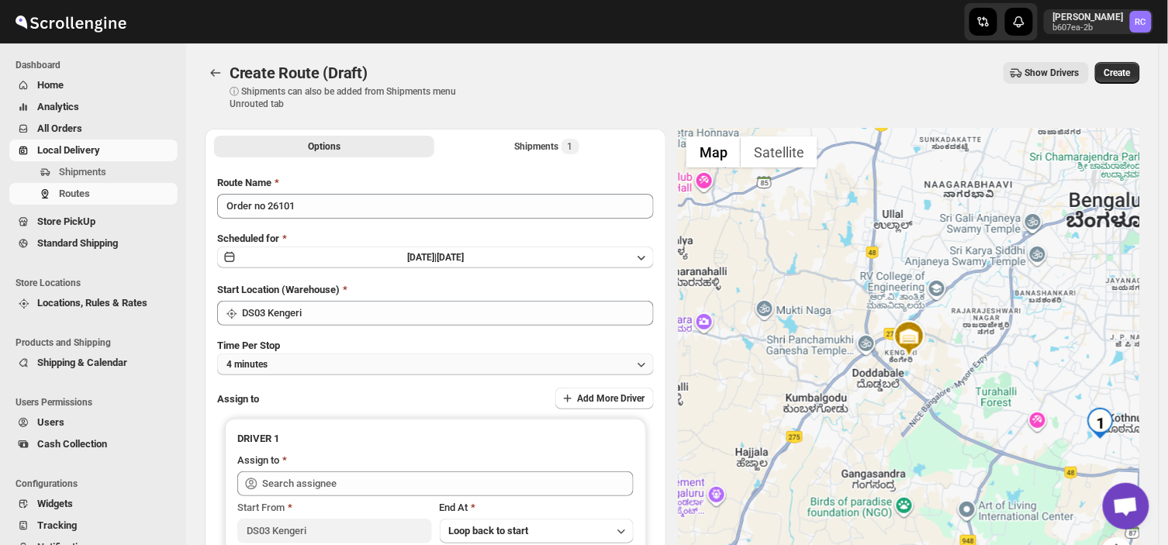
click at [299, 355] on button "4 minutes" at bounding box center [435, 365] width 437 height 22
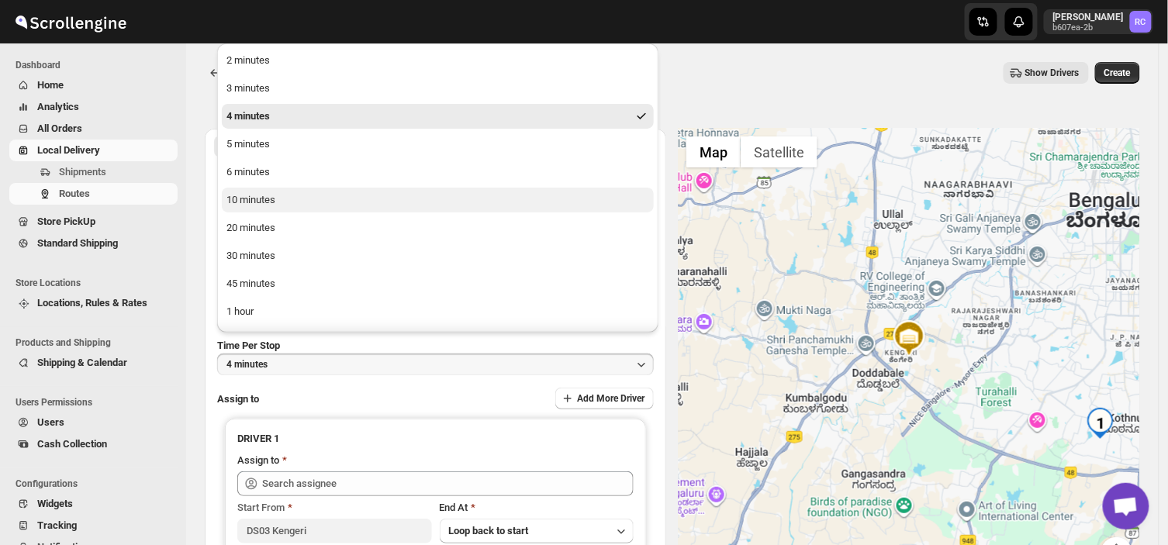
click at [287, 206] on button "10 minutes" at bounding box center [438, 200] width 432 height 25
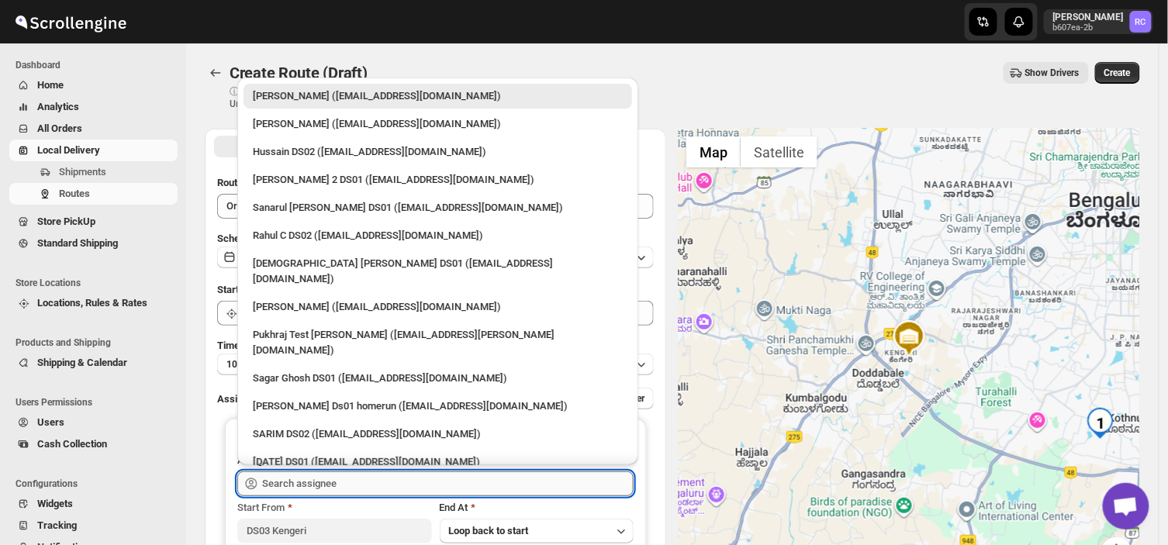
click at [367, 485] on input "text" at bounding box center [447, 484] width 371 height 25
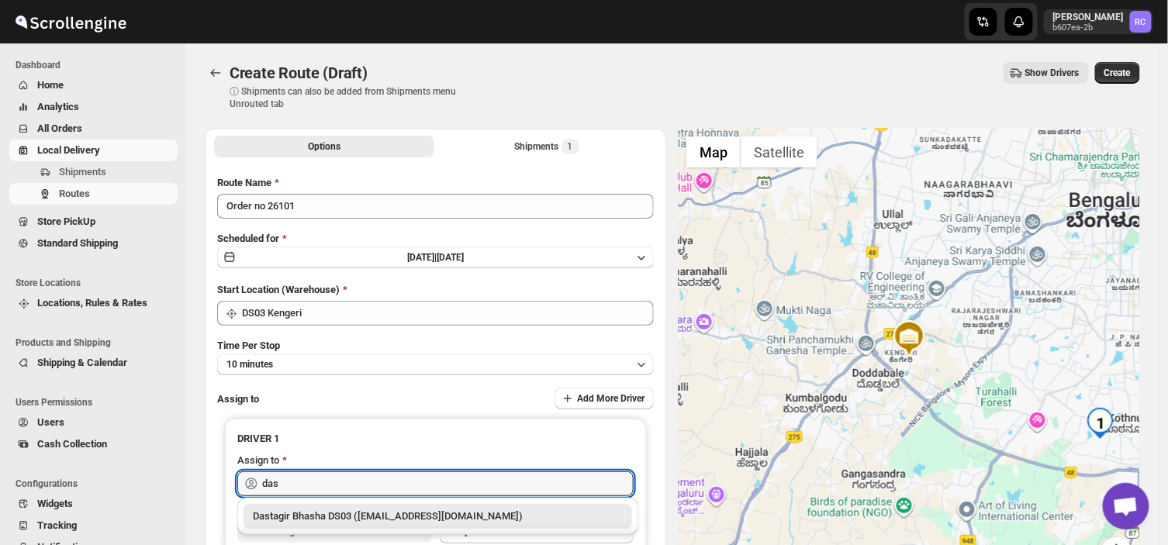
click at [447, 520] on div "Dastagir Bhasha DS03 ([EMAIL_ADDRESS][DOMAIN_NAME])" at bounding box center [438, 517] width 370 height 16
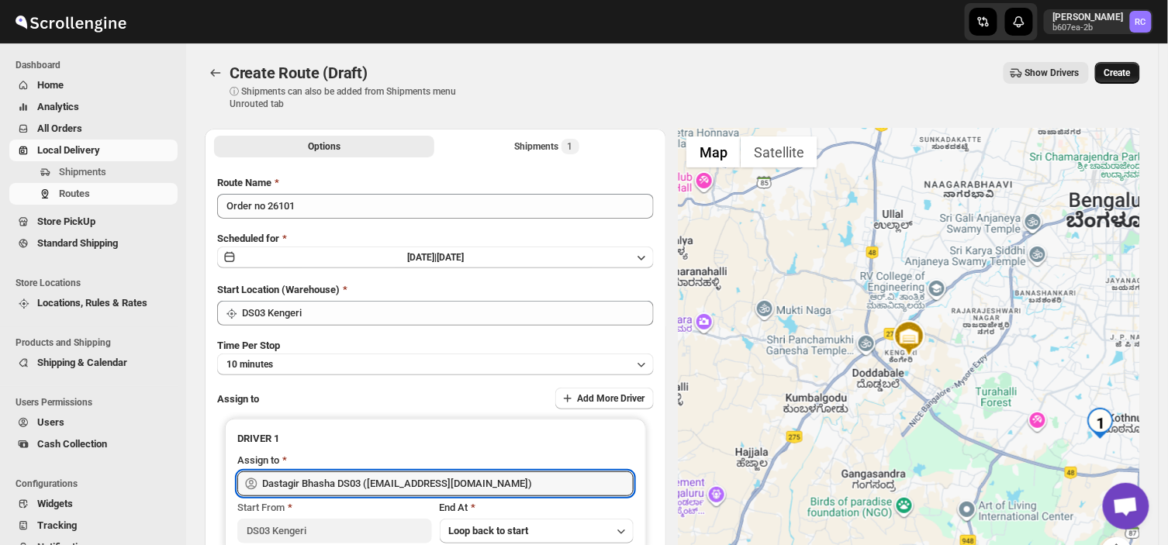
type input "Dastagir Bhasha DS03 ([EMAIL_ADDRESS][DOMAIN_NAME])"
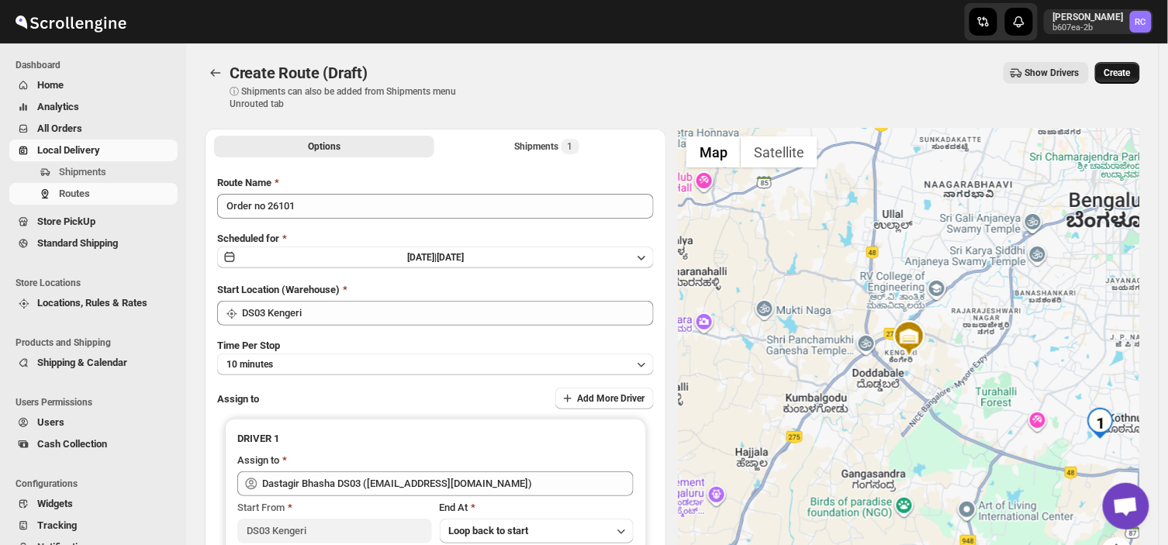
click at [1124, 70] on span "Create" at bounding box center [1117, 73] width 26 height 12
